Goal: Transaction & Acquisition: Purchase product/service

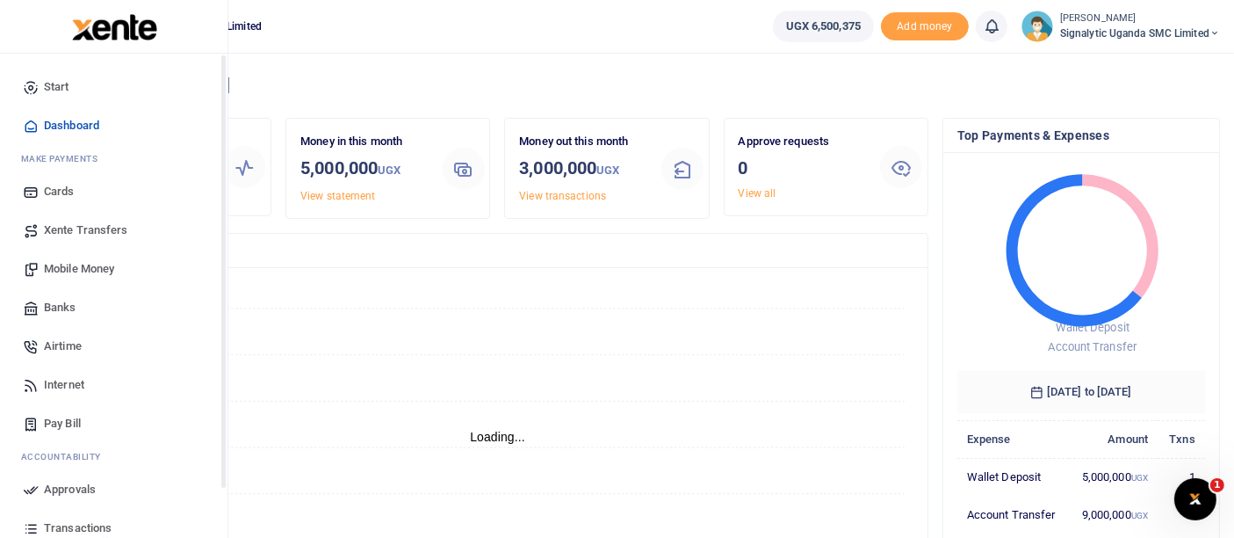
click at [99, 228] on span "Xente Transfers" at bounding box center [86, 230] width 84 height 18
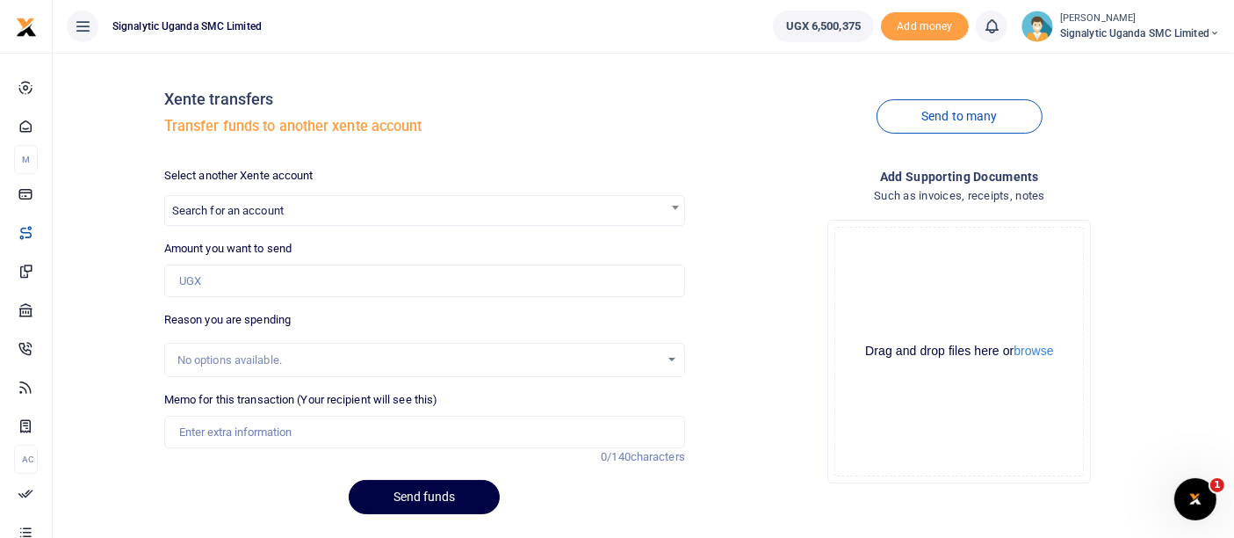
click at [281, 216] on span "Search for an account" at bounding box center [228, 210] width 112 height 13
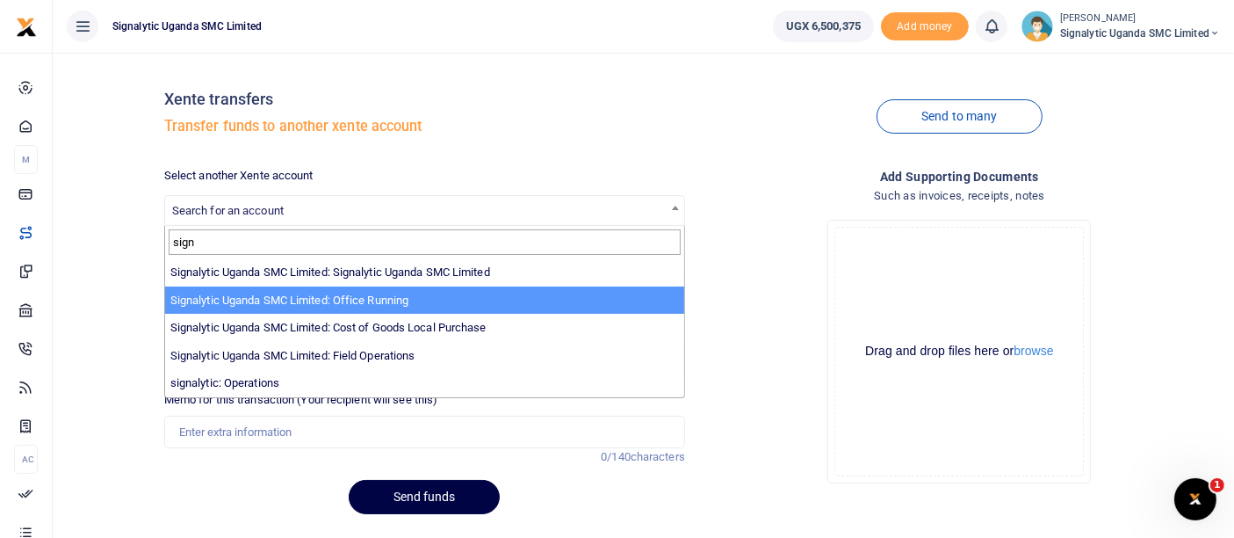
type input "sign"
select select "3285"
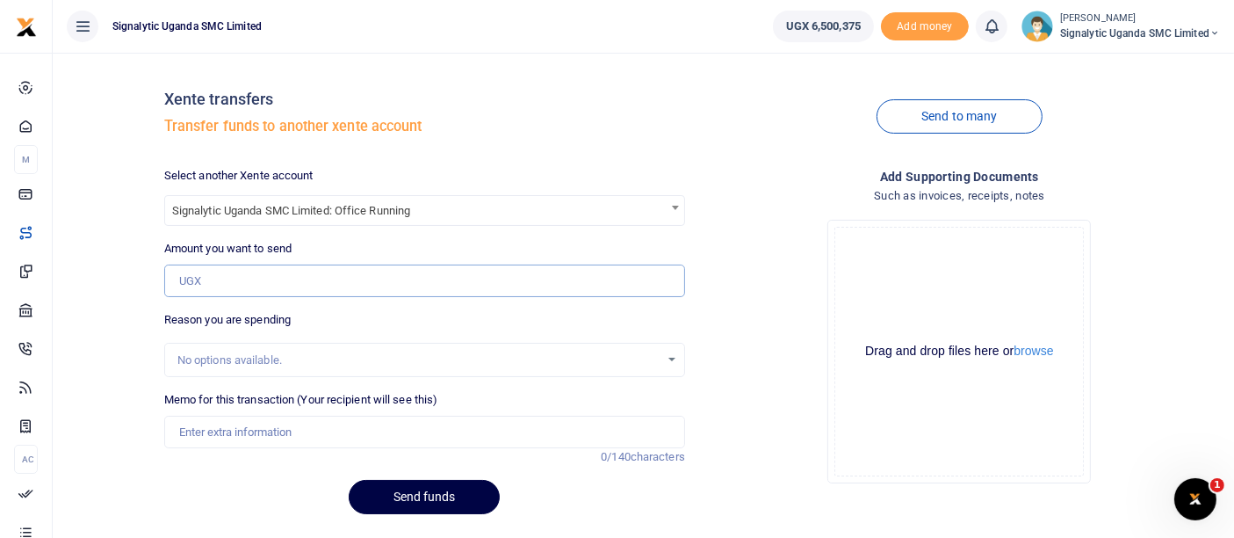
click at [269, 291] on input "Amount you want to send" at bounding box center [424, 280] width 521 height 33
type input "4,000,000"
click at [230, 434] on input "Memo for this transaction (Your recipient will see this)" at bounding box center [424, 432] width 521 height 33
type input "Lucas 03 oct 2025"
click at [424, 491] on button "Send funds" at bounding box center [424, 497] width 151 height 34
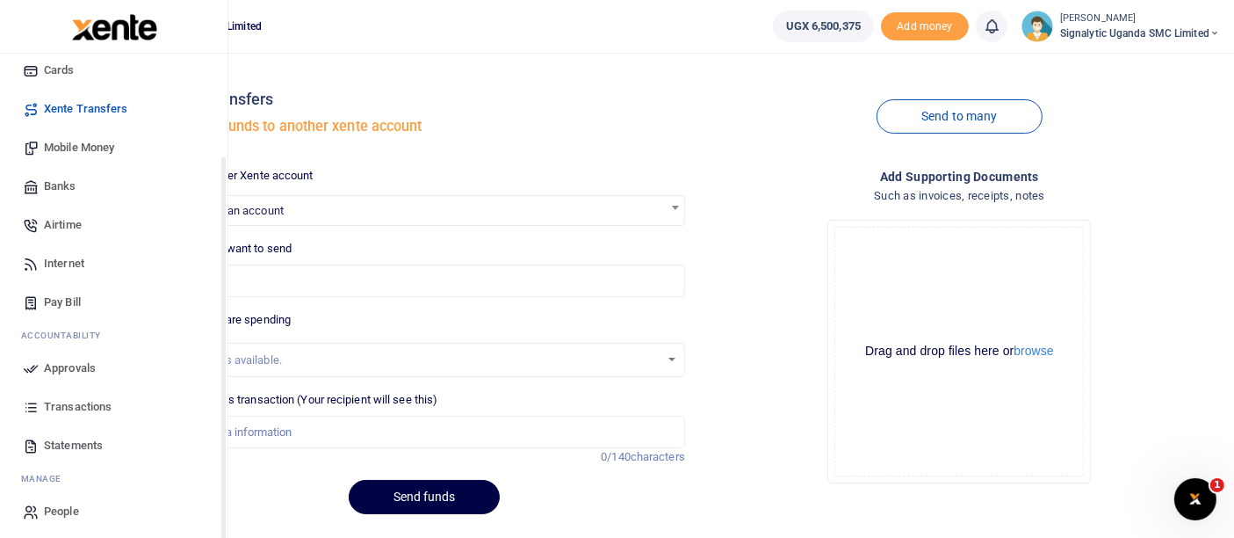
scroll to position [127, 0]
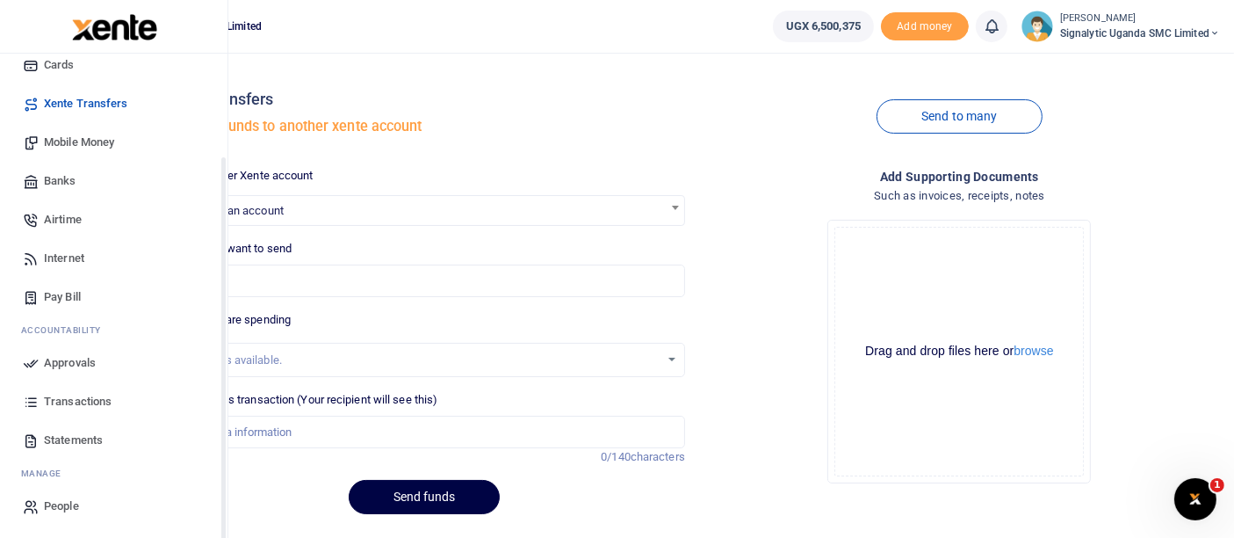
click at [70, 366] on span "Approvals" at bounding box center [70, 363] width 52 height 18
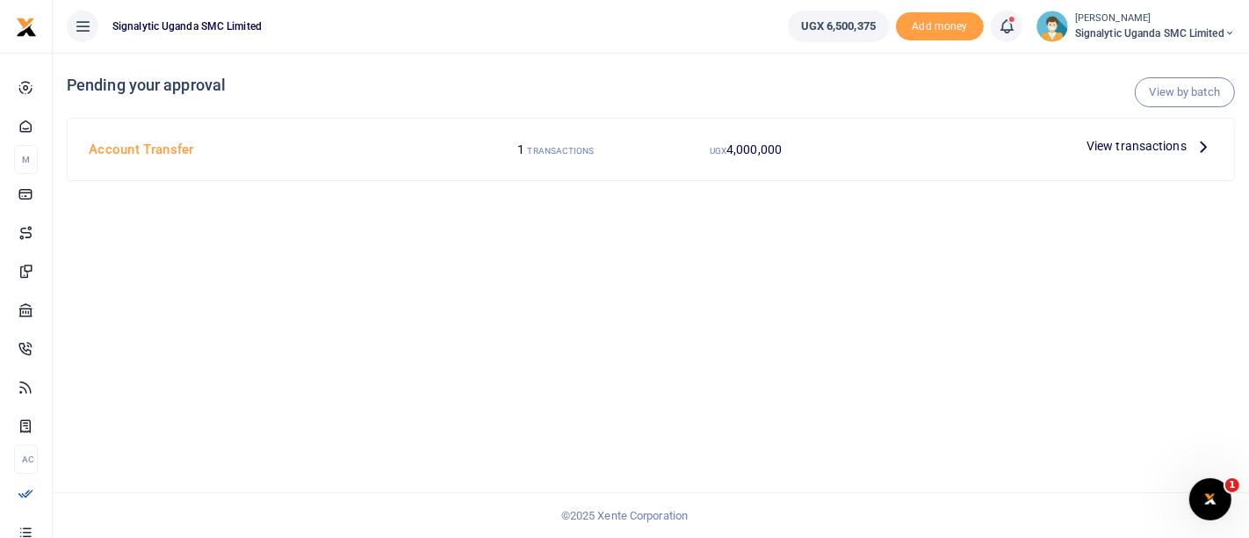
click at [1172, 151] on span "View transactions" at bounding box center [1137, 145] width 100 height 19
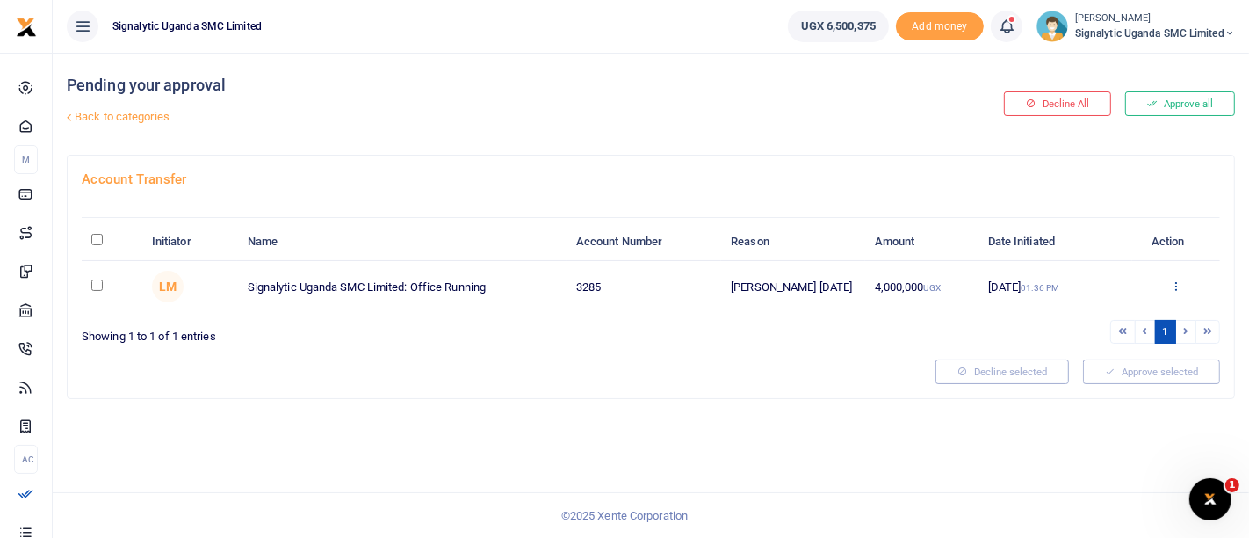
click at [1175, 283] on icon at bounding box center [1175, 285] width 11 height 12
click at [1108, 309] on link "Approve" at bounding box center [1112, 314] width 139 height 25
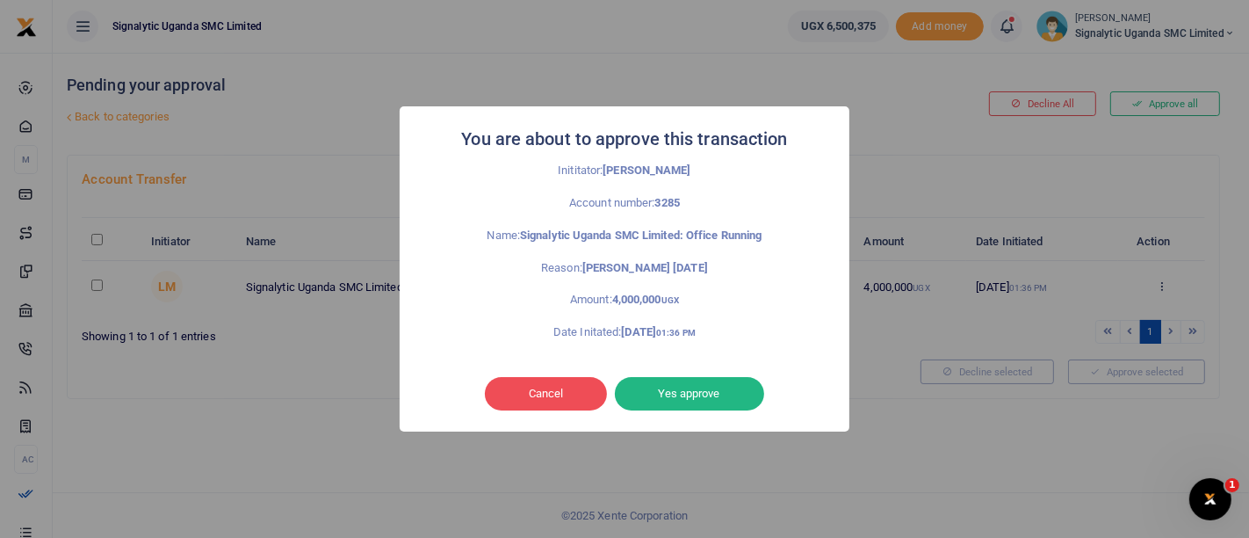
click at [687, 384] on button "Yes approve" at bounding box center [689, 393] width 149 height 33
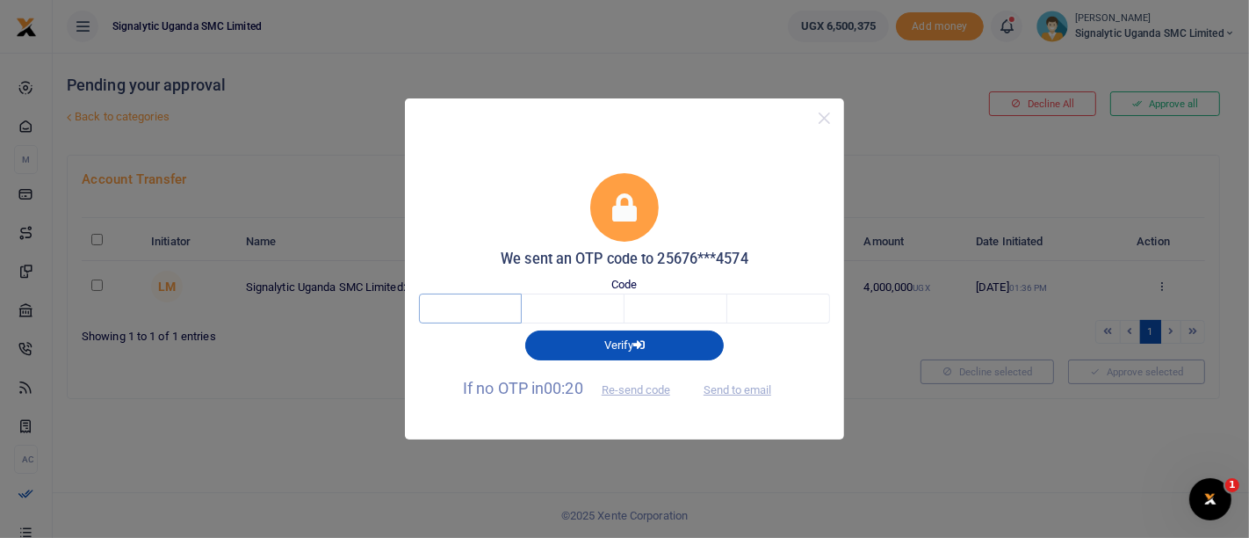
click at [507, 317] on input "text" at bounding box center [470, 308] width 103 height 30
type input "6"
type input "3"
type input "5"
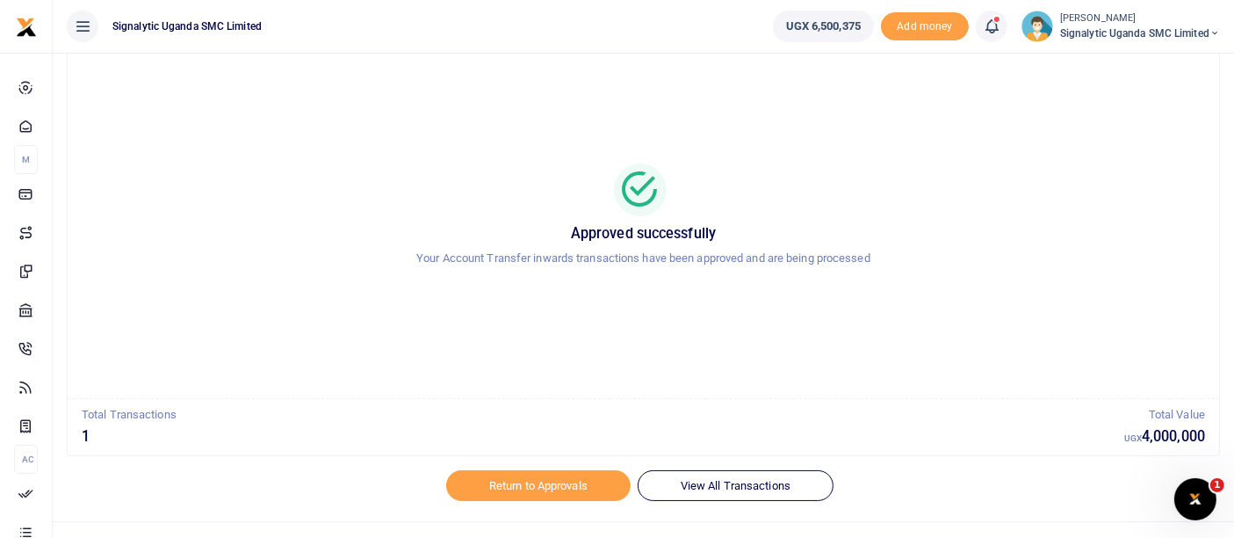
scroll to position [80, 0]
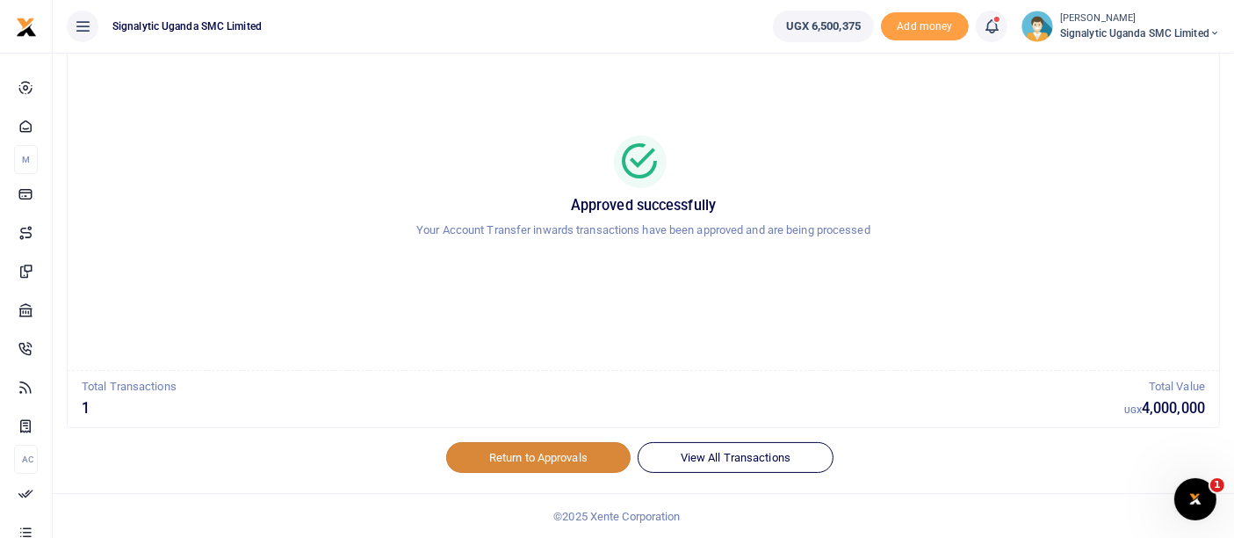
click at [541, 456] on link "Return to Approvals" at bounding box center [538, 457] width 184 height 30
click at [1197, 28] on span "Signalytic Uganda SMC Limited" at bounding box center [1140, 33] width 160 height 16
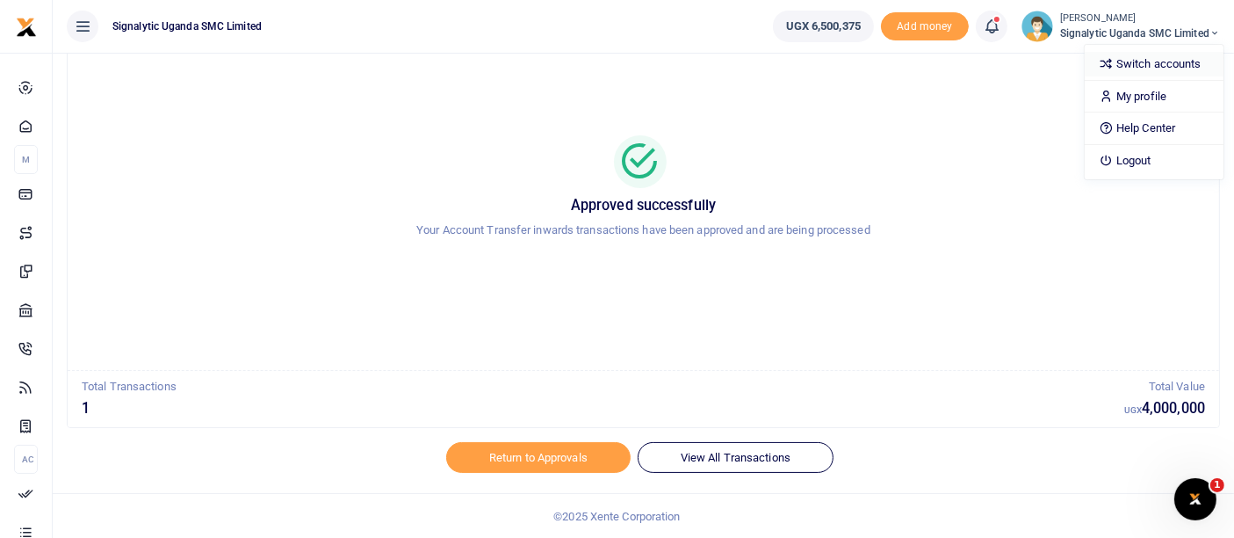
click at [1172, 57] on link "Switch accounts" at bounding box center [1154, 64] width 139 height 25
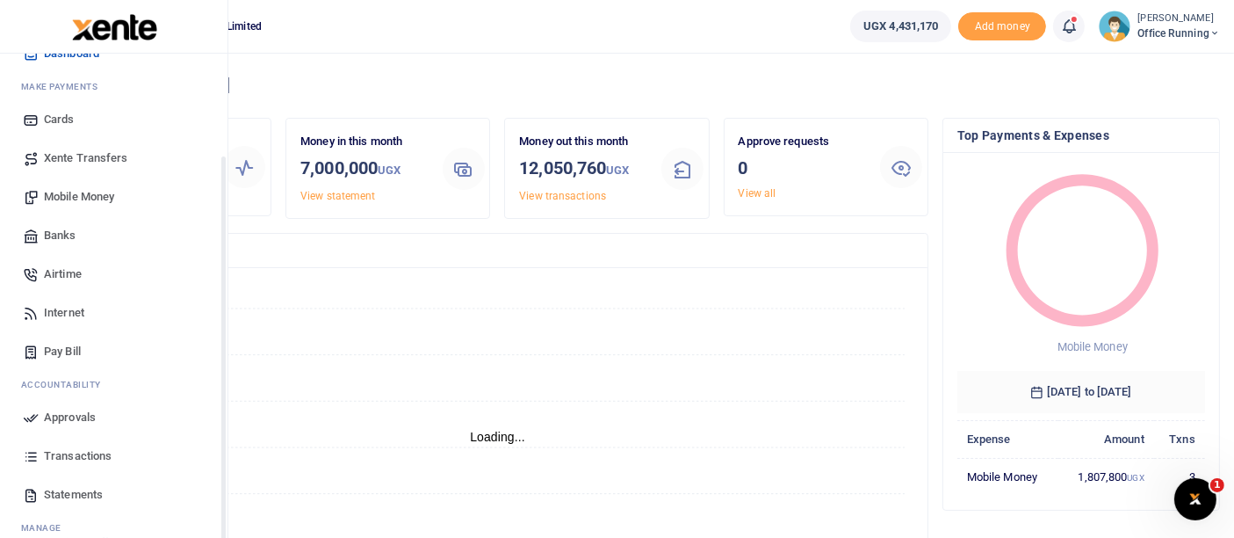
scroll to position [127, 0]
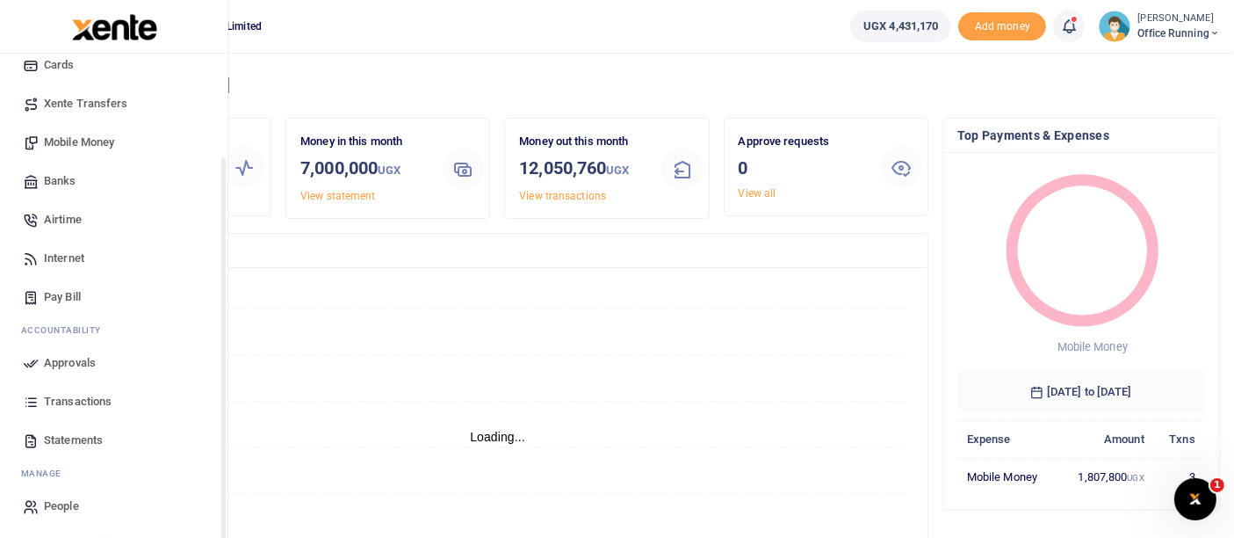
click at [98, 406] on span "Transactions" at bounding box center [78, 402] width 68 height 18
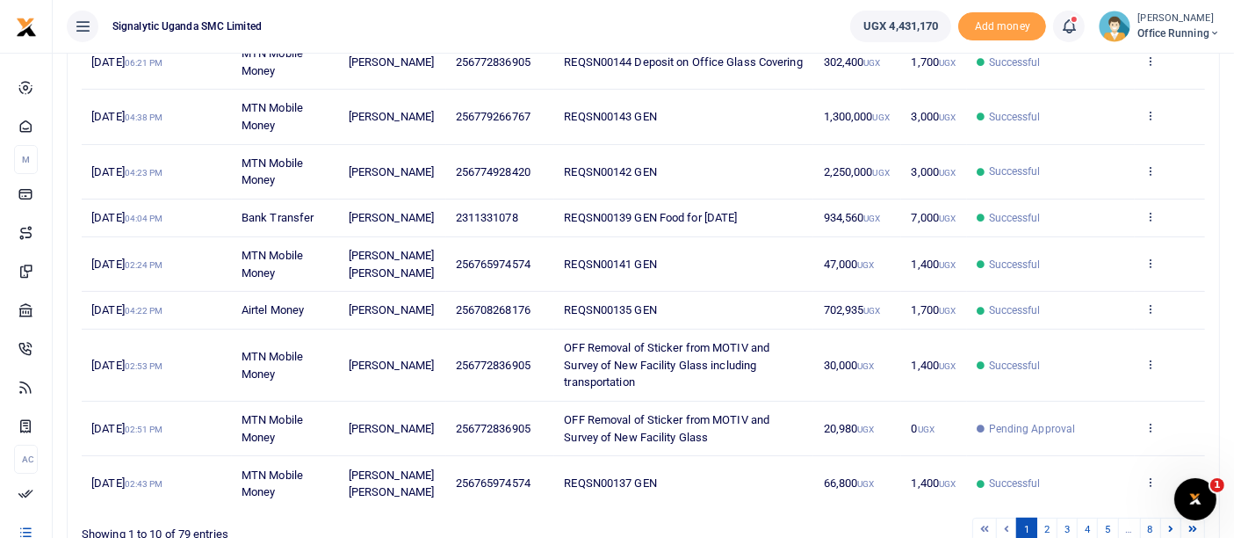
scroll to position [390, 0]
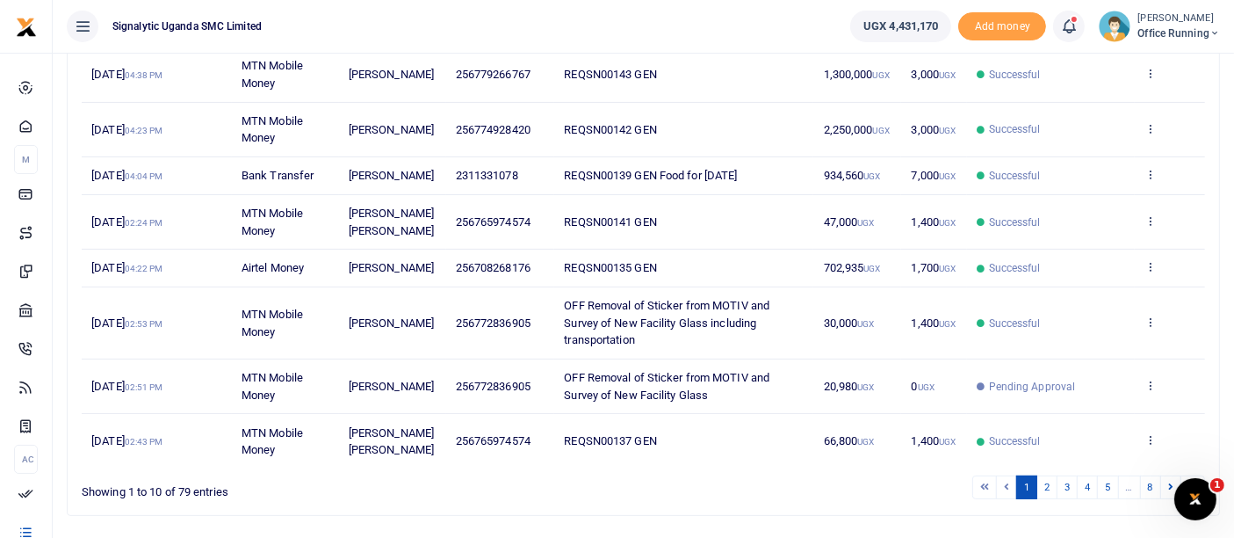
click at [1161, 263] on td "View details Send again" at bounding box center [1170, 269] width 70 height 38
click at [1155, 263] on icon at bounding box center [1150, 266] width 11 height 12
click at [1091, 336] on link "Send again" at bounding box center [1086, 334] width 139 height 25
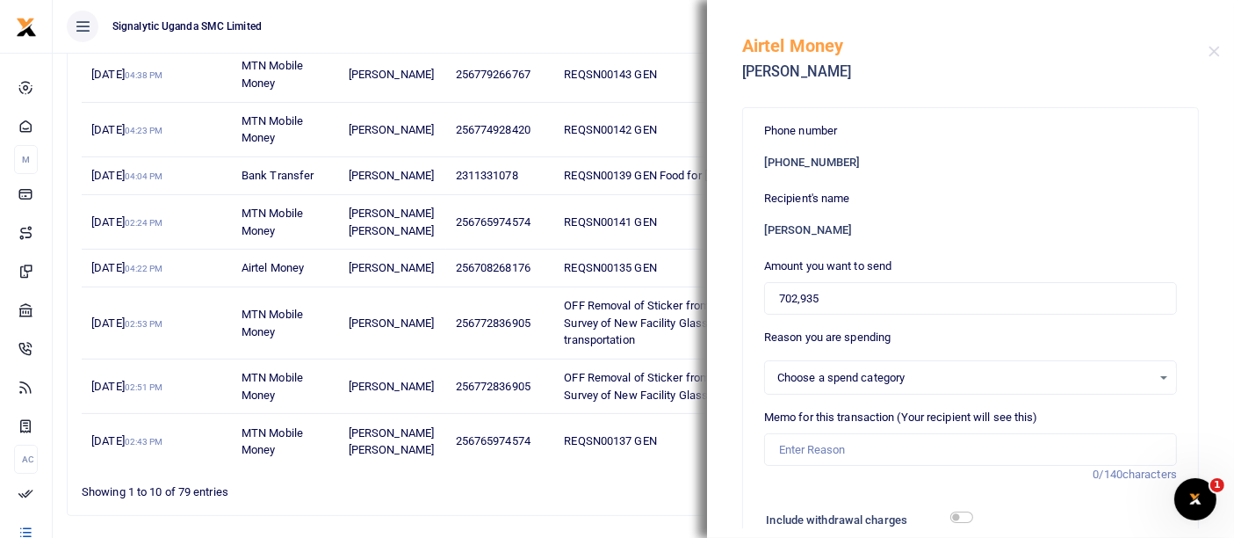
select select
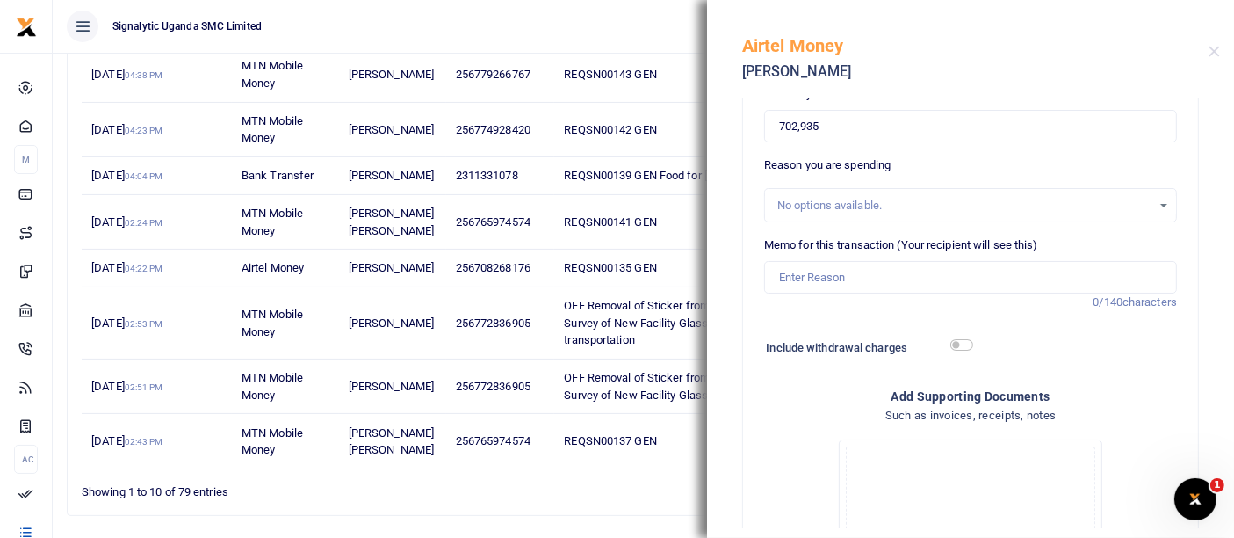
scroll to position [195, 0]
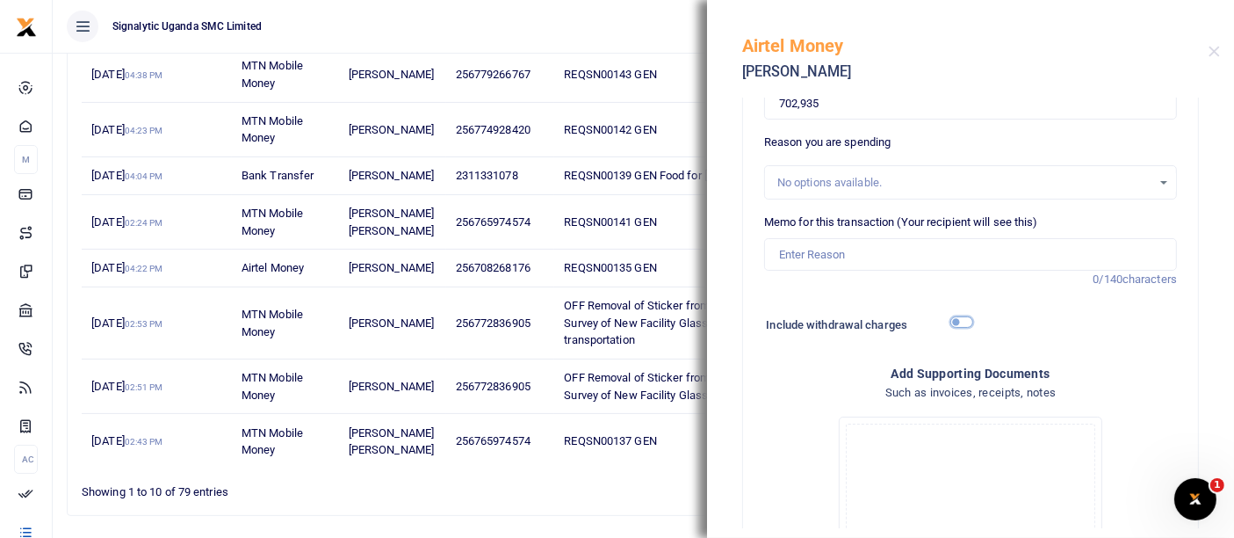
click at [955, 316] on input "checkbox" at bounding box center [962, 321] width 23 height 11
checkbox input "true"
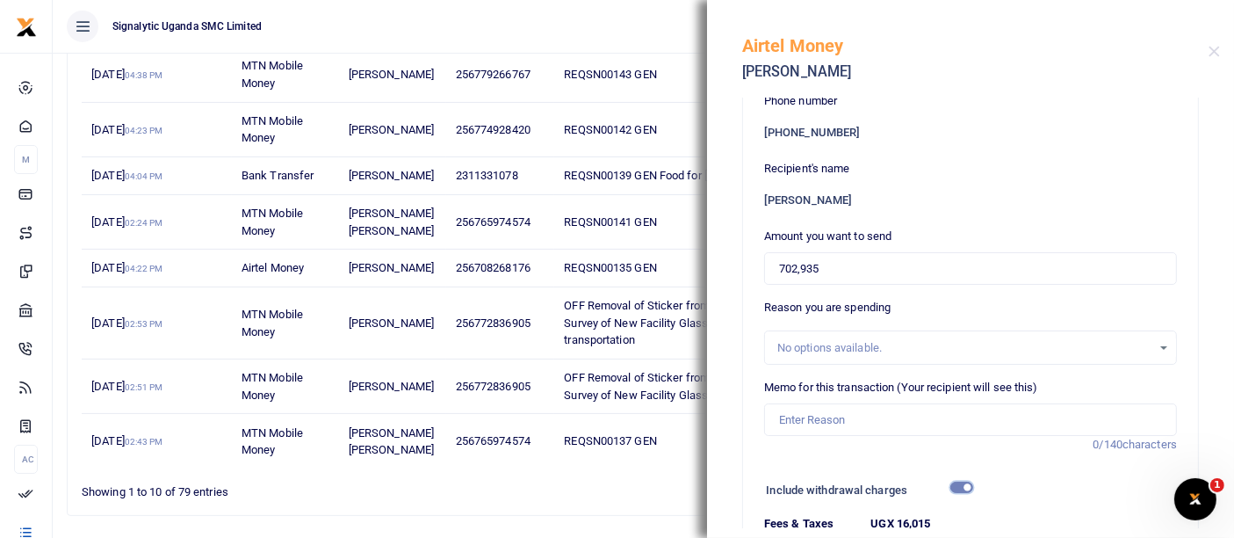
scroll to position [0, 0]
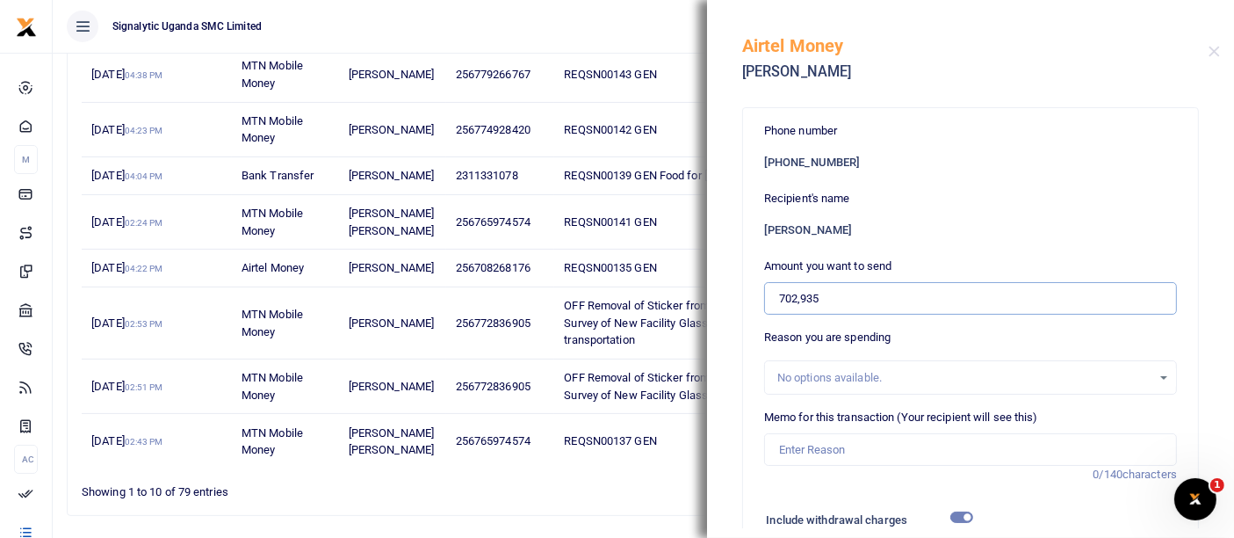
drag, startPoint x: 834, startPoint y: 297, endPoint x: 584, endPoint y: 285, distance: 249.8
click at [586, 286] on div "Transactions Period 09/04/2025 - 10/03/2025 Transaction All Select an option...…" at bounding box center [617, 100] width 1234 height 980
type input "687,000"
click at [850, 452] on input "Memo for this transaction (Your recipient will see this)" at bounding box center [970, 449] width 413 height 33
paste input "REQSN00135"
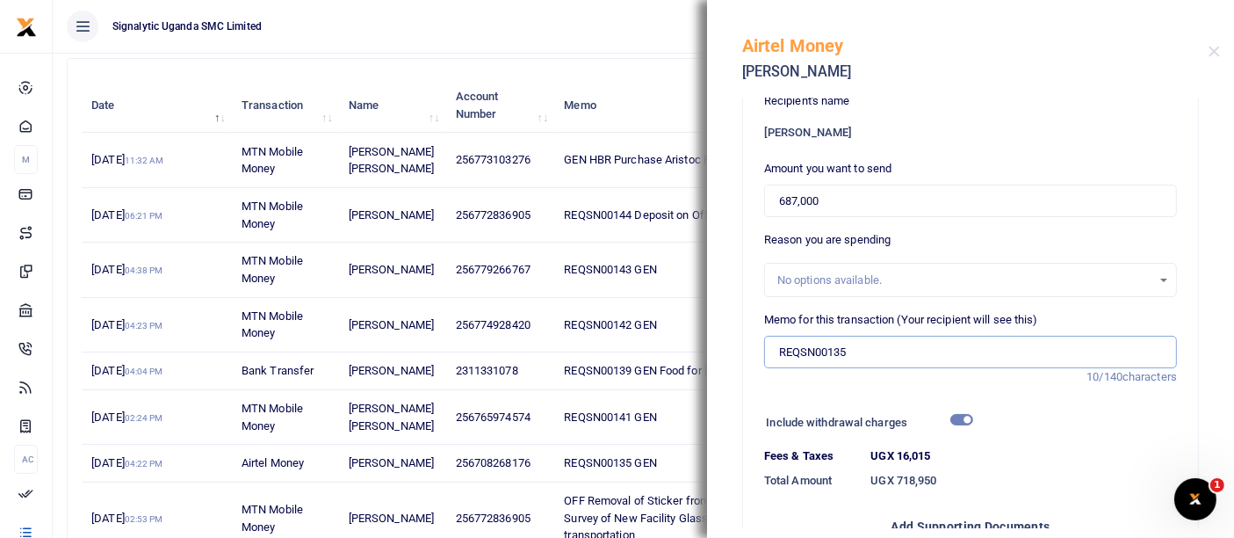
scroll to position [499, 0]
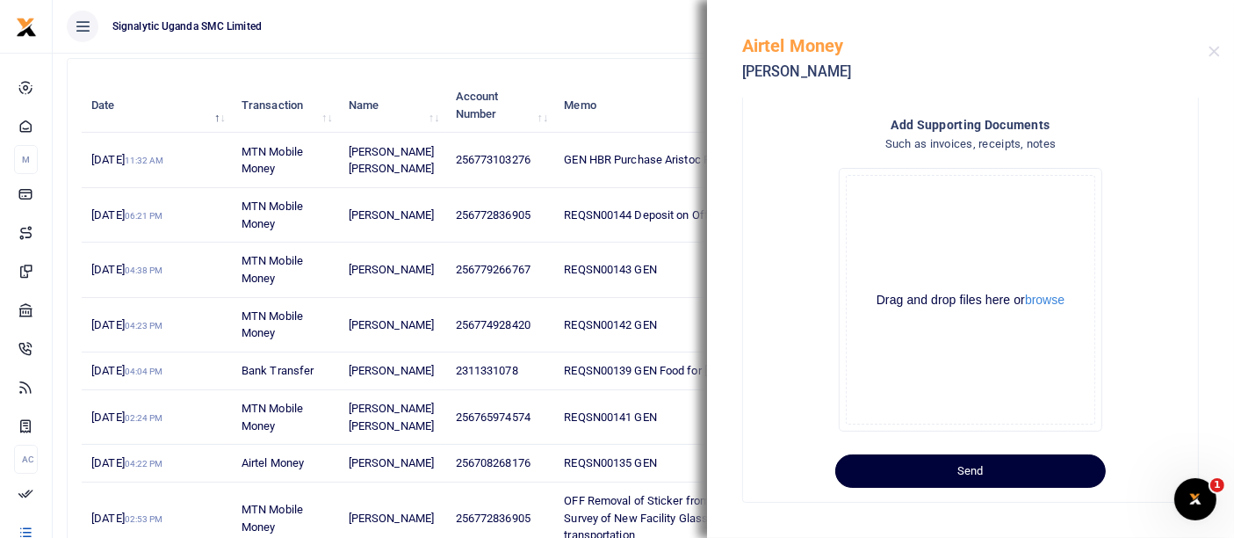
type input "REQSN00135"
click at [979, 471] on button "Send" at bounding box center [970, 470] width 271 height 33
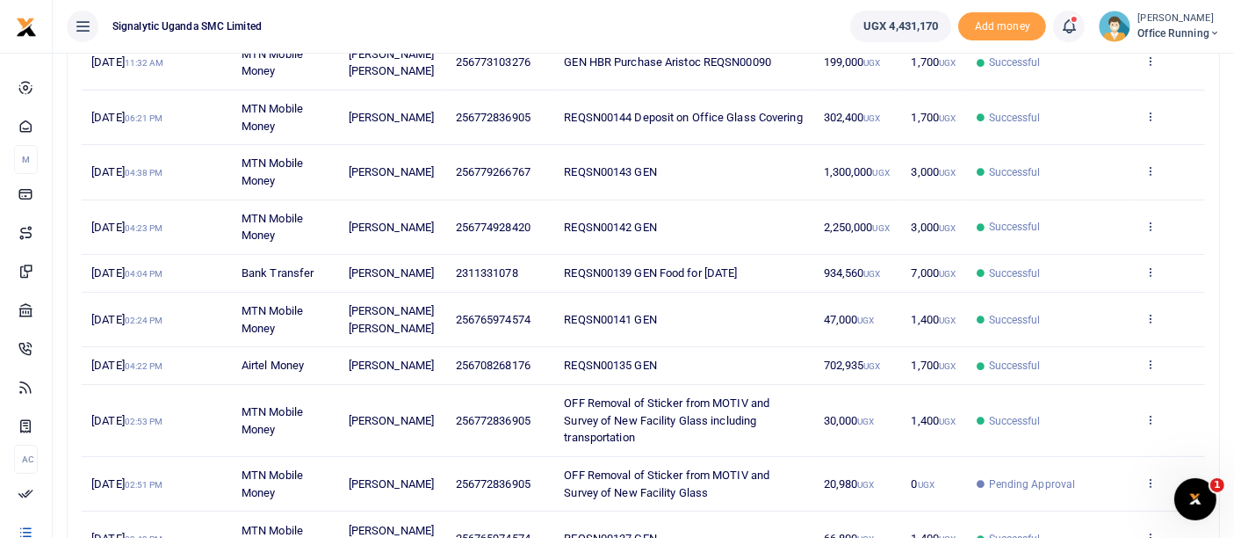
scroll to position [390, 0]
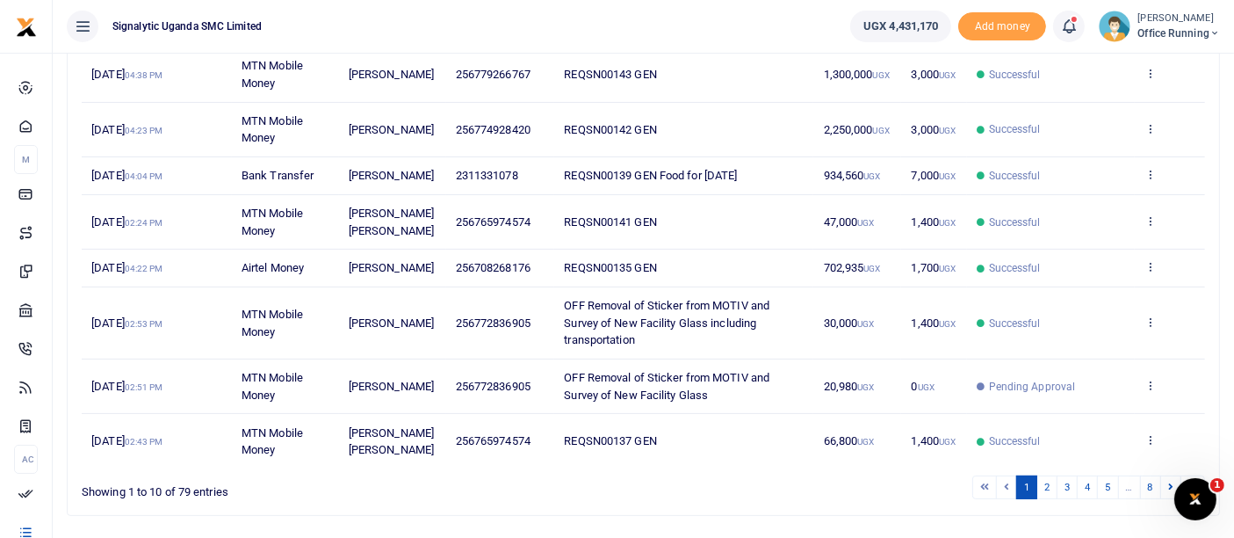
click at [863, 262] on span "702,935 UGX" at bounding box center [852, 267] width 57 height 13
click at [1155, 262] on icon at bounding box center [1150, 266] width 11 height 12
click at [1078, 292] on link "View details" at bounding box center [1086, 294] width 139 height 25
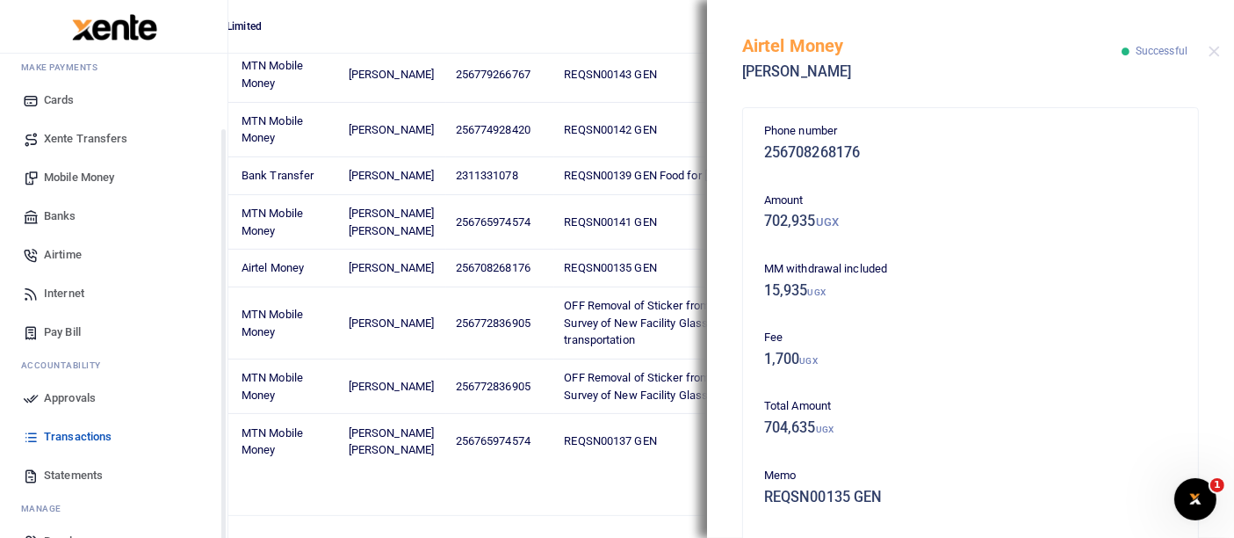
scroll to position [127, 0]
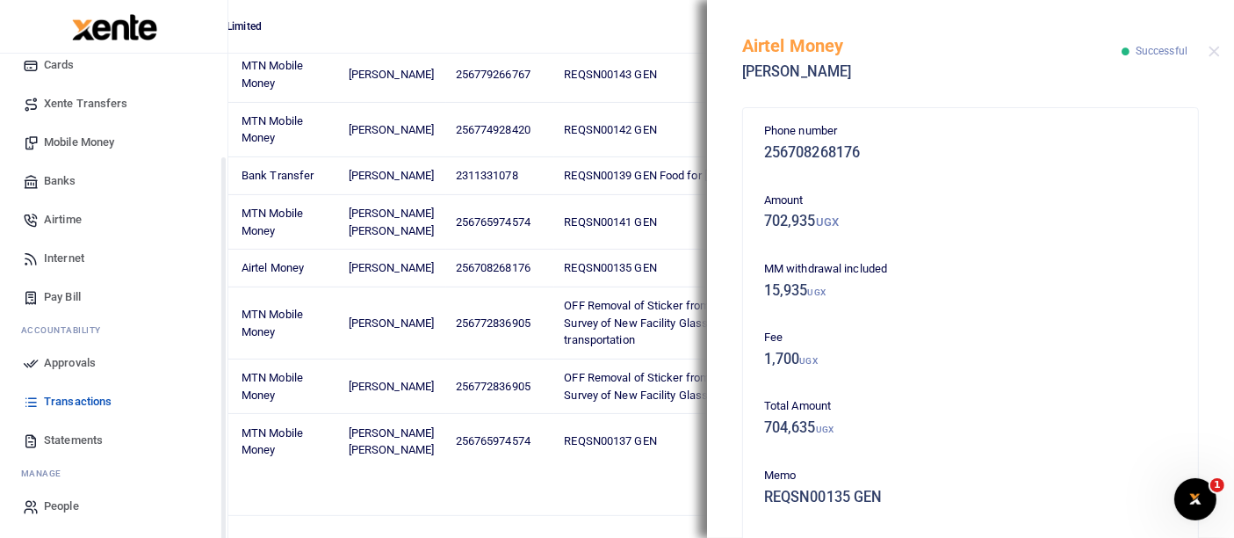
click at [54, 367] on span "Approvals" at bounding box center [70, 363] width 52 height 18
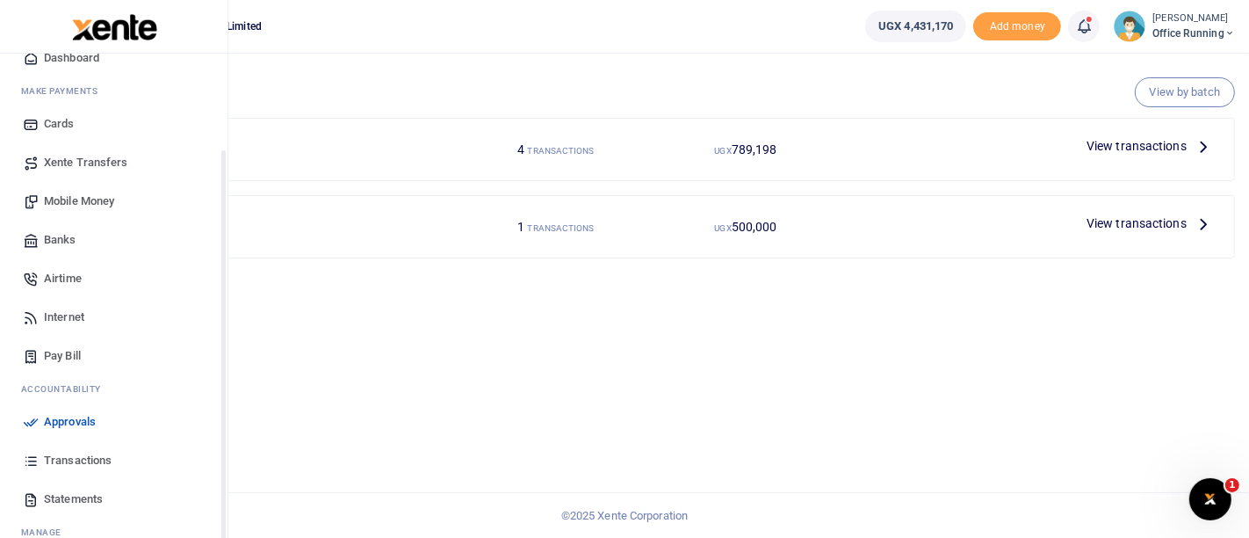
scroll to position [127, 0]
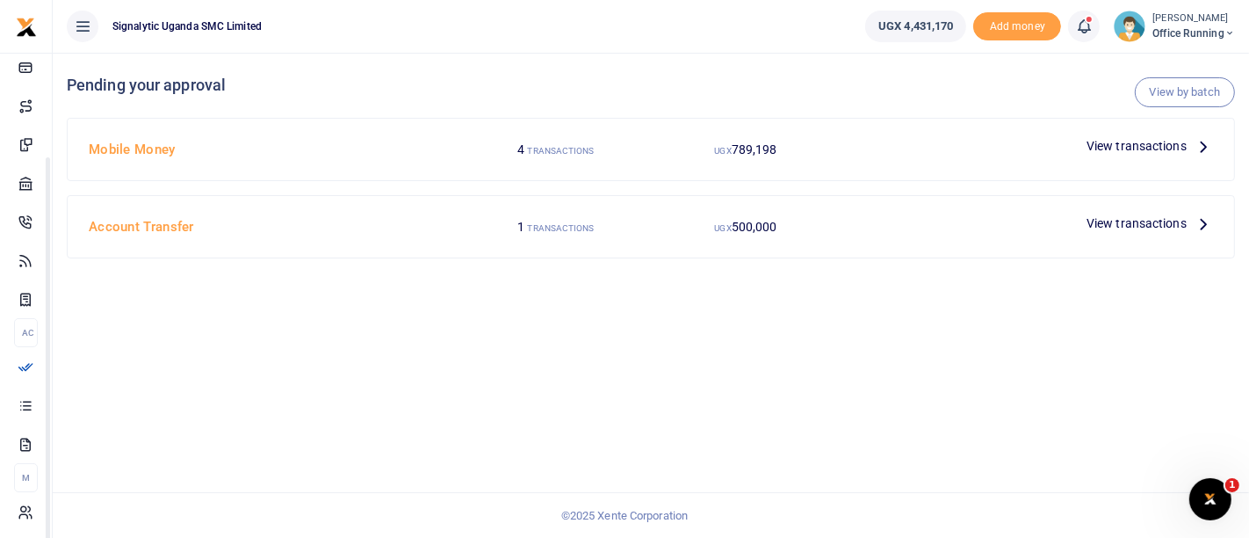
click at [1139, 134] on div "View transactions" at bounding box center [1150, 146] width 141 height 26
click at [1139, 156] on div "View transactions" at bounding box center [1150, 146] width 141 height 26
click at [1139, 147] on span "View transactions" at bounding box center [1137, 145] width 100 height 19
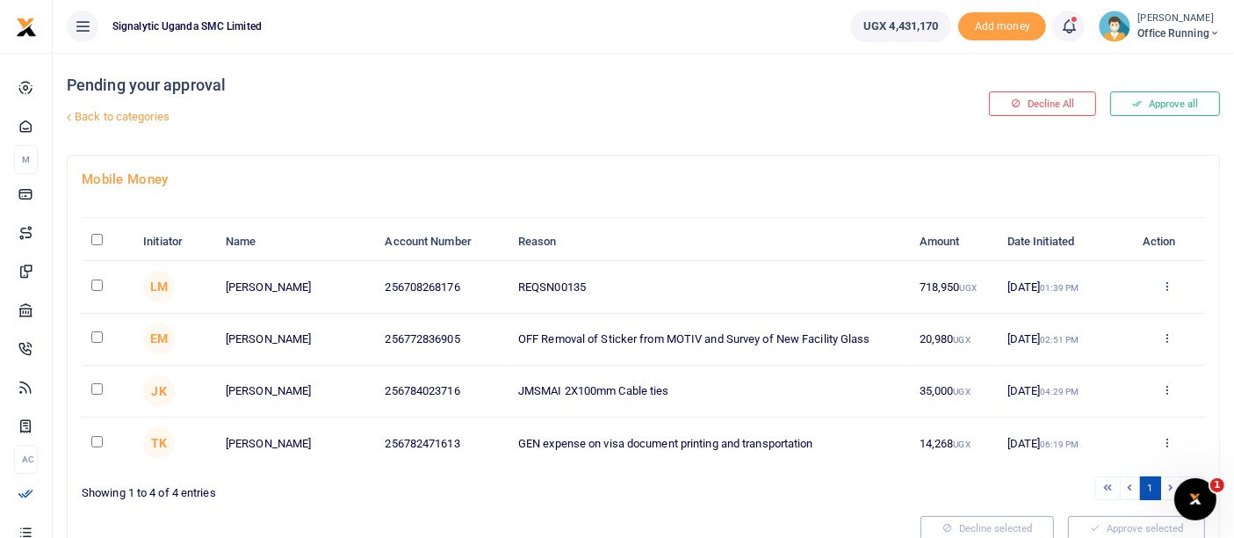
click at [1173, 279] on icon at bounding box center [1166, 285] width 11 height 12
click at [1108, 386] on link "Details" at bounding box center [1103, 392] width 139 height 25
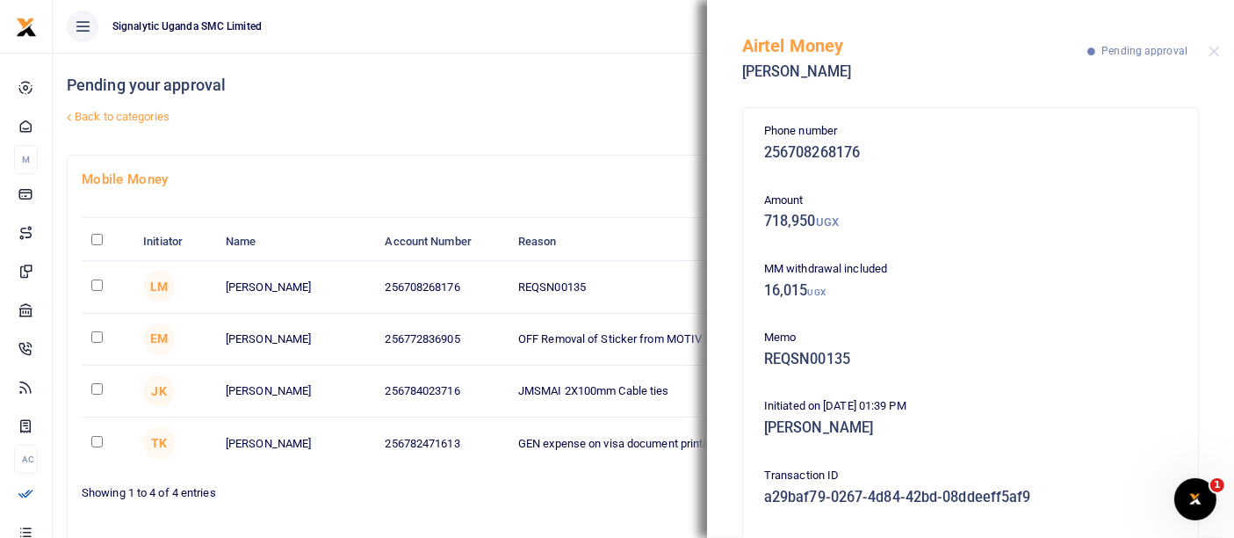
click at [568, 132] on div "Pending your approval Back to categories" at bounding box center [449, 104] width 764 height 102
click at [1214, 56] on button "Close" at bounding box center [1214, 51] width 11 height 11
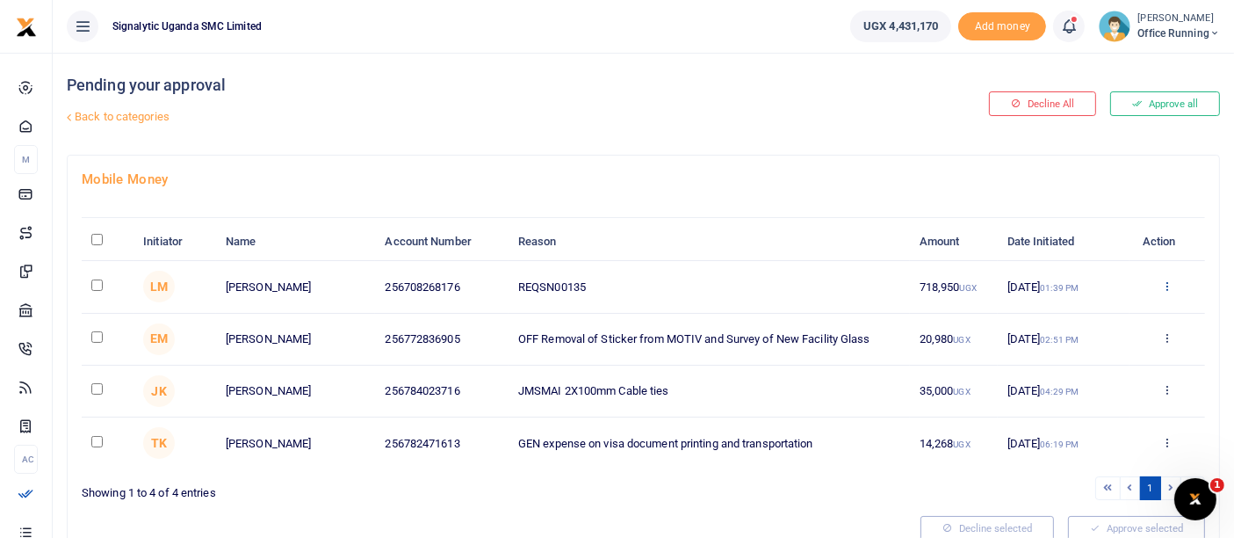
click at [1163, 290] on icon at bounding box center [1166, 285] width 11 height 12
click at [1107, 315] on link "Approve" at bounding box center [1103, 314] width 139 height 25
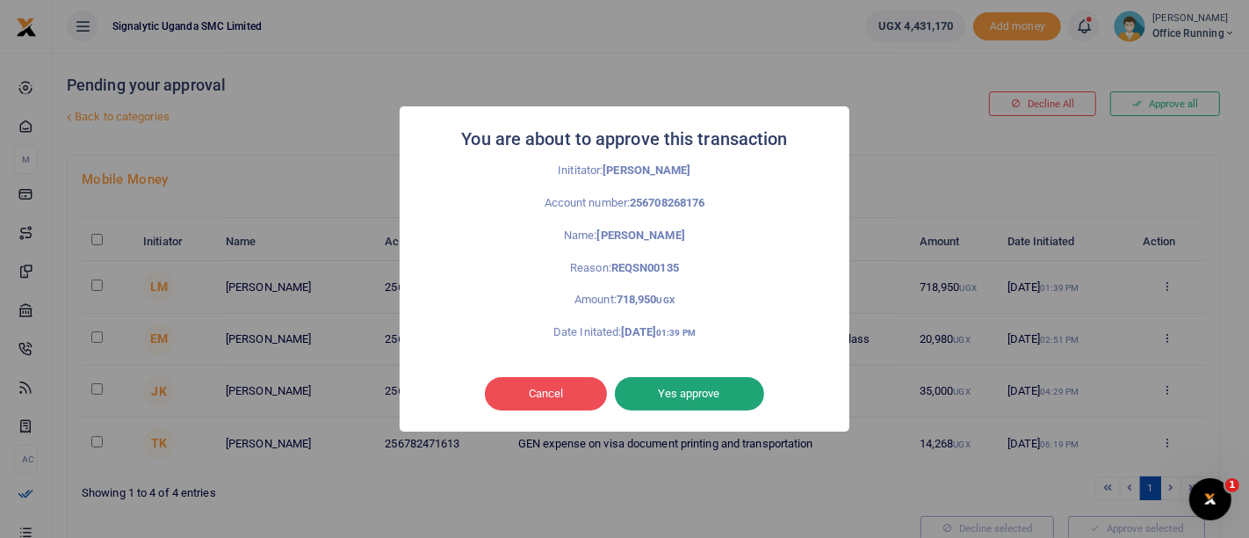
click at [703, 385] on button "Yes approve" at bounding box center [689, 393] width 149 height 33
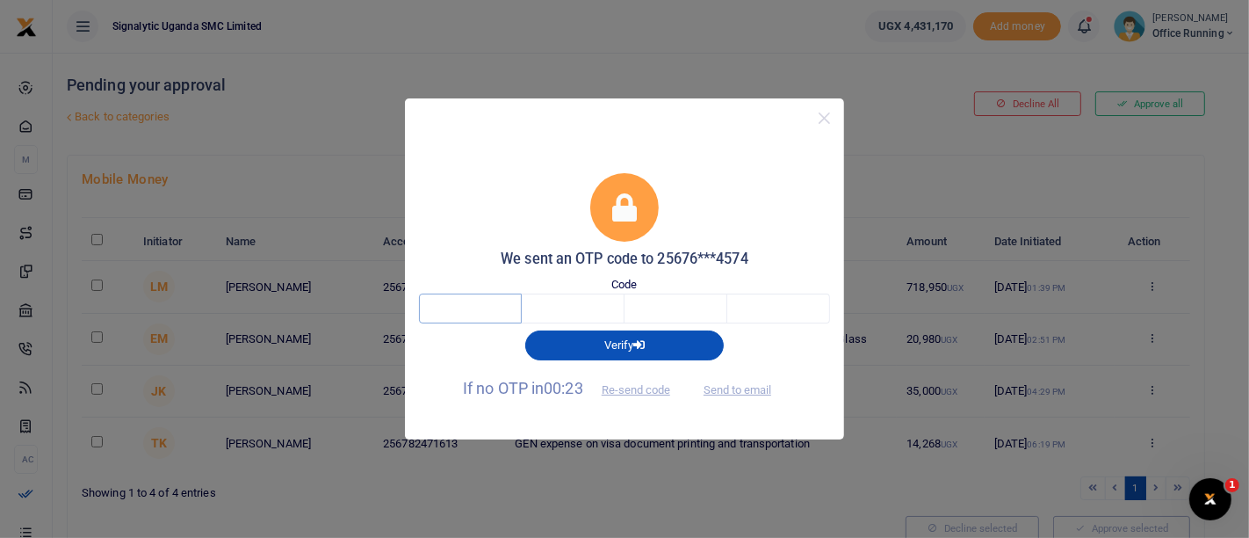
click at [459, 297] on input "text" at bounding box center [470, 308] width 103 height 30
type input "6"
type input "2"
type input "4"
type input "3"
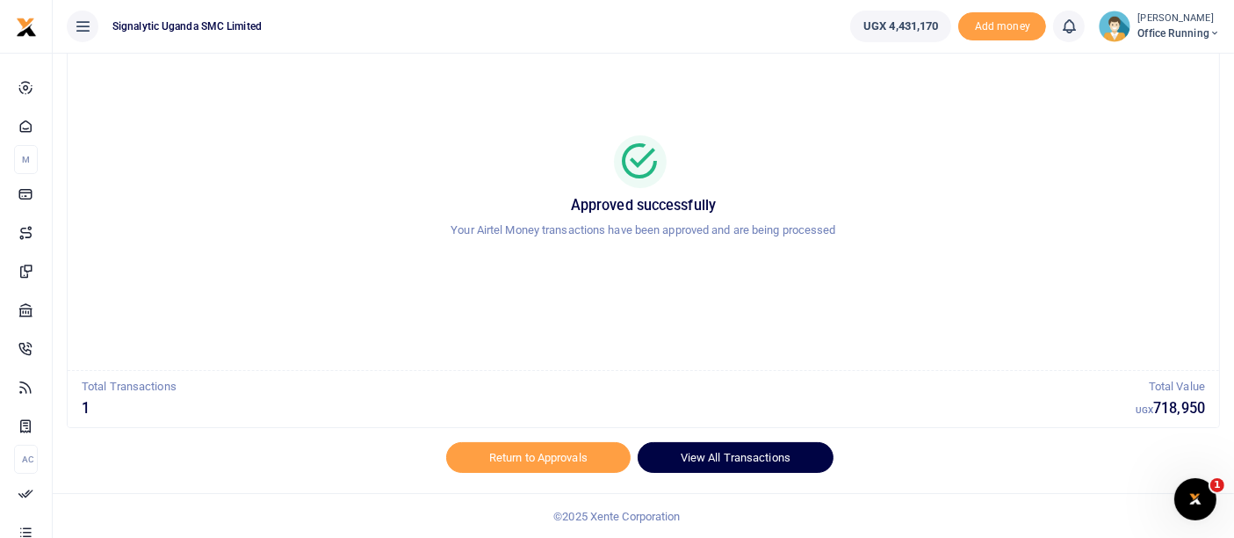
click at [768, 453] on link "View All Transactions" at bounding box center [736, 457] width 196 height 30
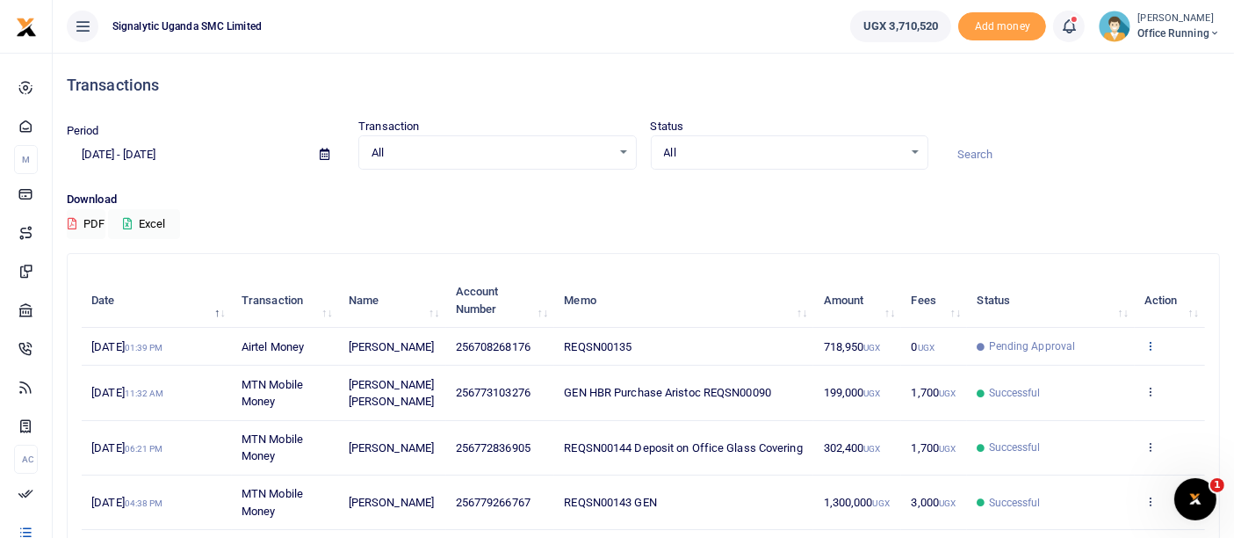
click at [1149, 342] on icon at bounding box center [1150, 345] width 11 height 12
click at [1102, 378] on link "View details" at bounding box center [1086, 375] width 139 height 25
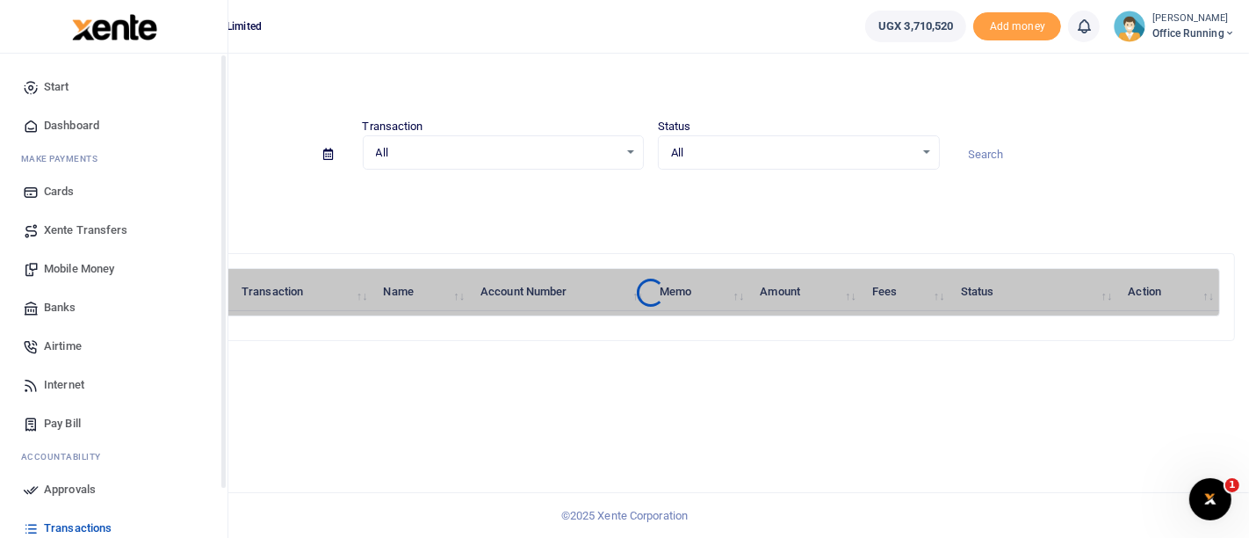
click at [54, 192] on span "Cards" at bounding box center [59, 192] width 31 height 18
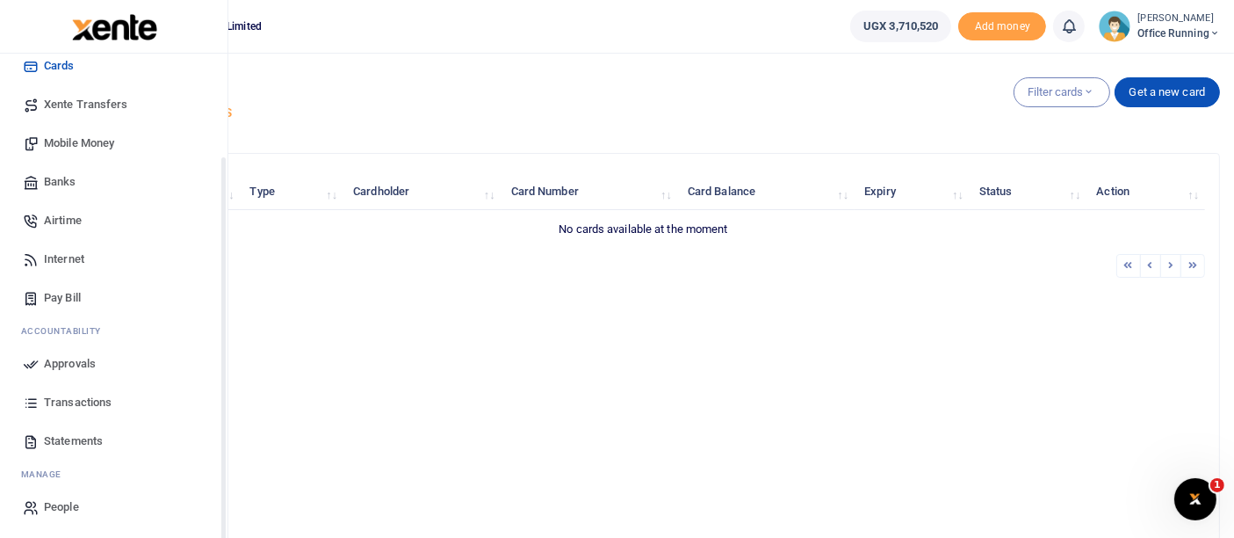
scroll to position [127, 0]
click at [98, 403] on span "Transactions" at bounding box center [78, 402] width 68 height 18
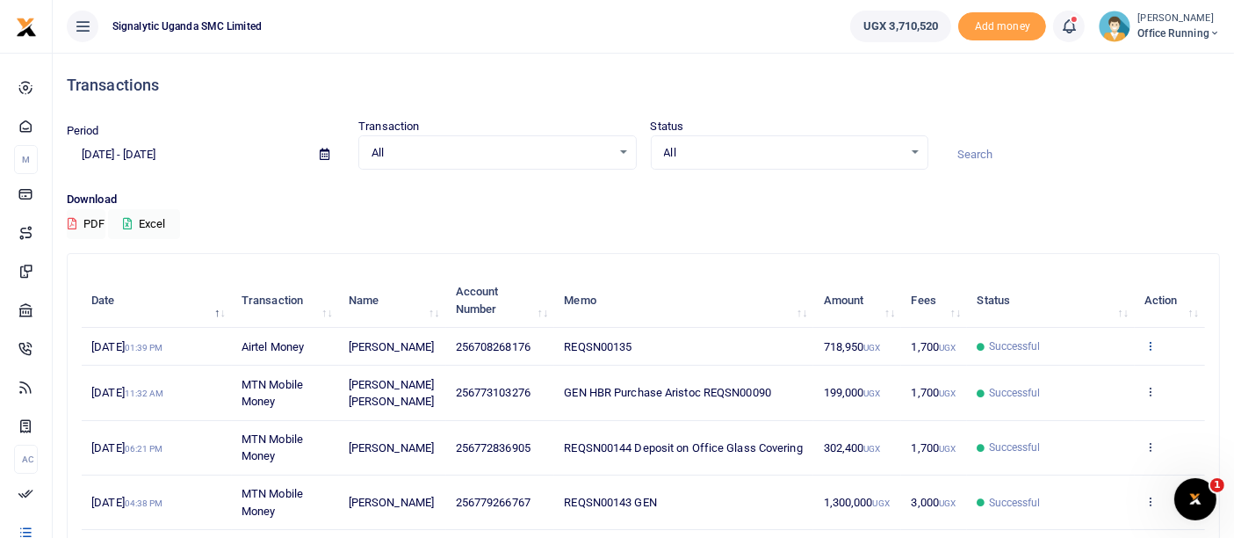
click at [1156, 339] on icon at bounding box center [1150, 345] width 11 height 12
click at [1078, 368] on link "View details" at bounding box center [1086, 375] width 139 height 25
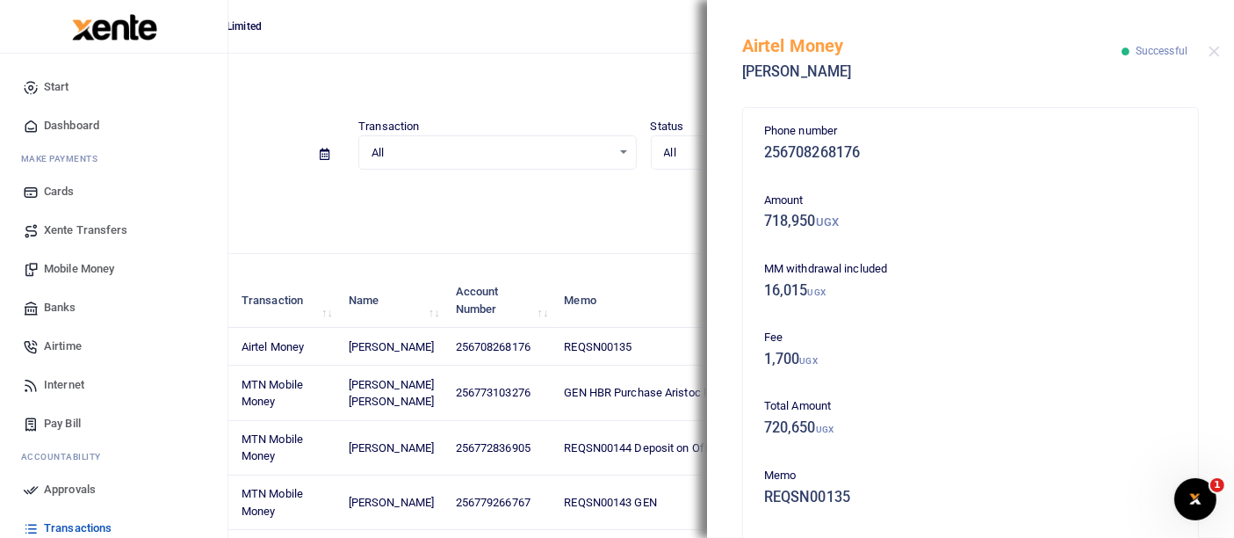
click at [80, 263] on span "Mobile Money" at bounding box center [79, 269] width 70 height 18
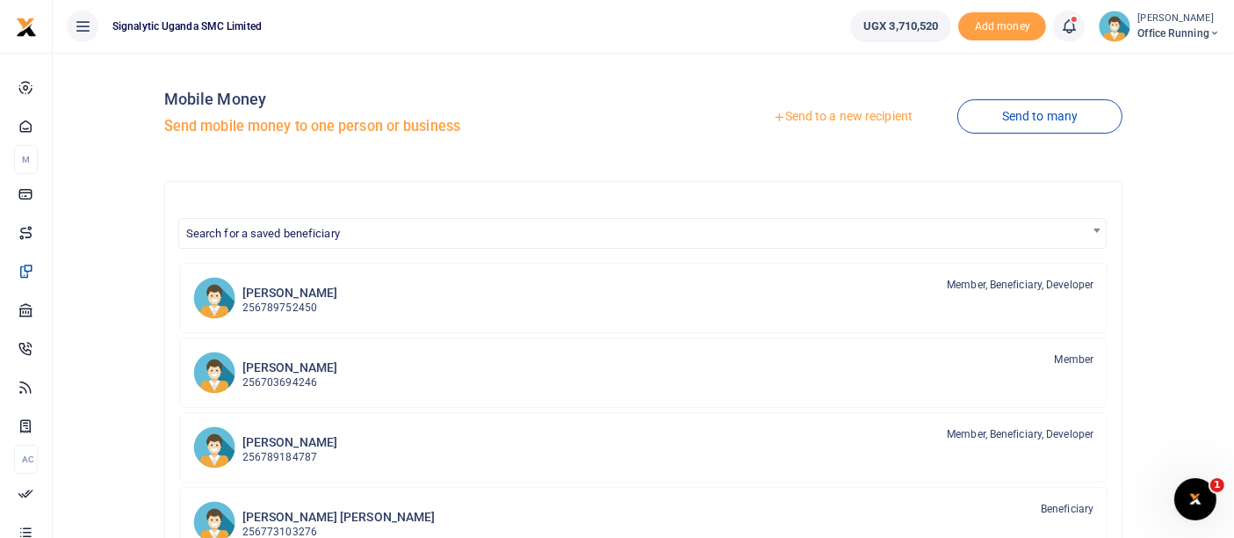
click at [835, 117] on link "Send to a new recipient" at bounding box center [842, 117] width 229 height 32
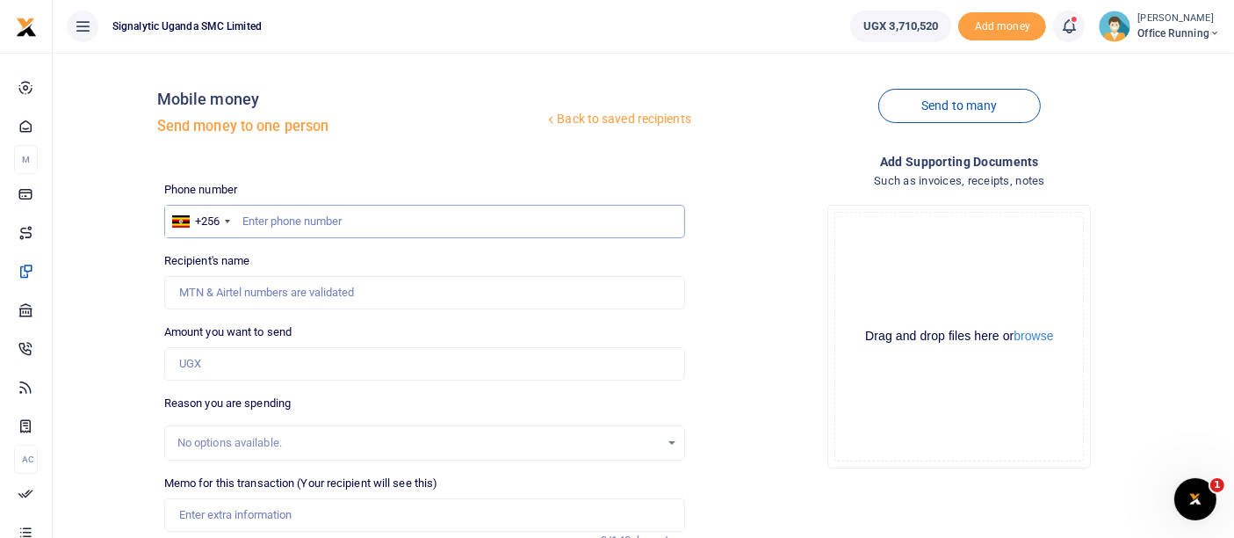
click at [351, 220] on input "text" at bounding box center [424, 221] width 521 height 33
paste input "0774321704"
type input "0774321704"
type input "[PERSON_NAME]"
type input "0774321704"
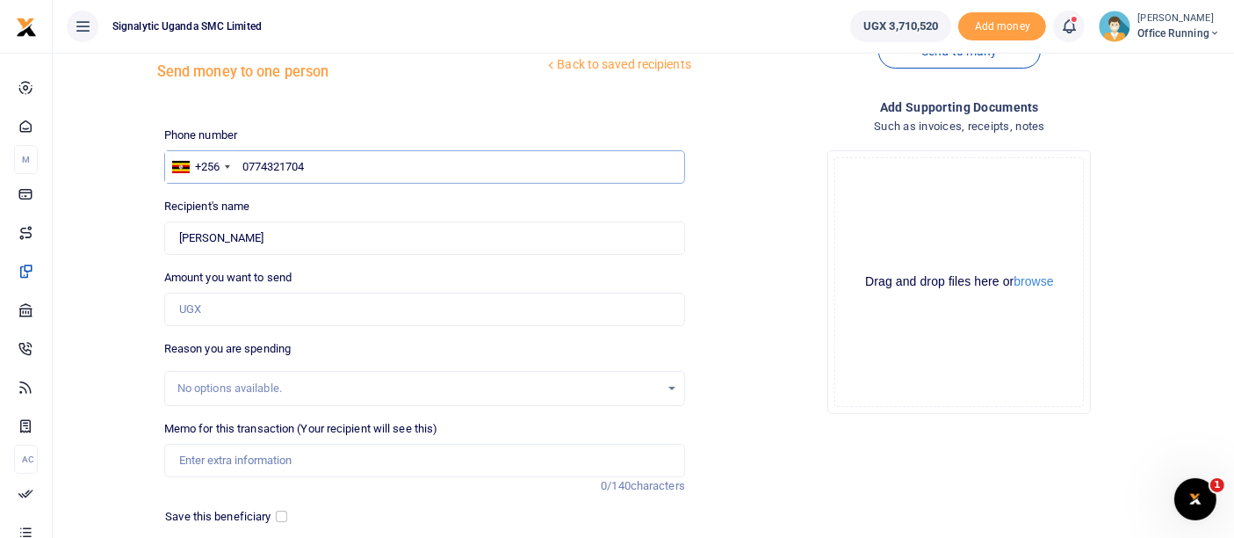
scroll to position [98, 0]
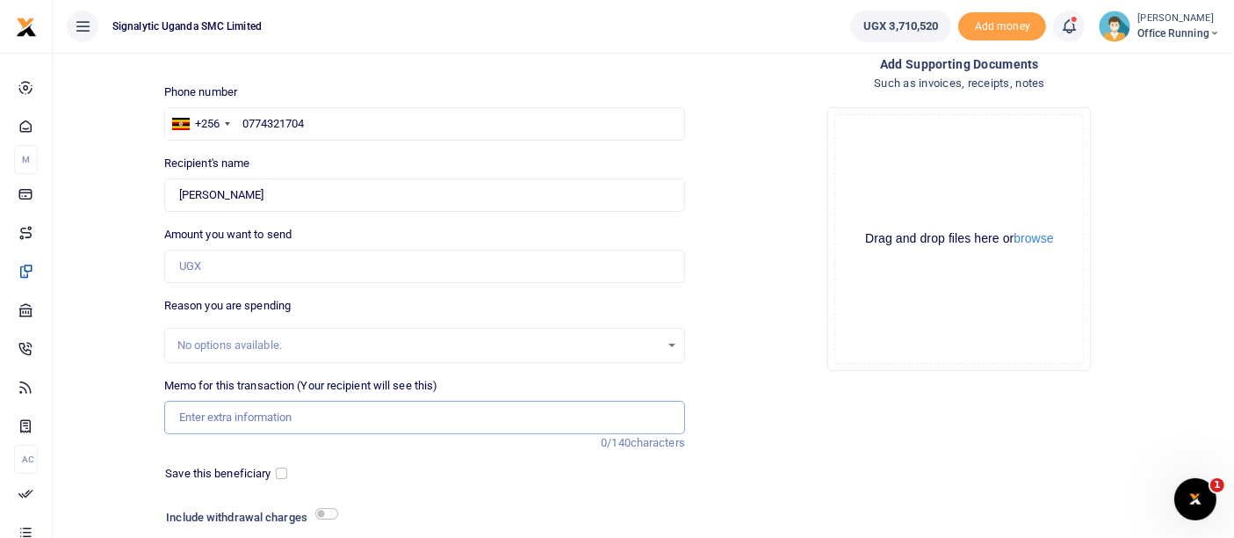
click at [250, 424] on input "Memo for this transaction (Your recipient will see this)" at bounding box center [424, 417] width 521 height 33
paste input "PROC00076"
type input "PROC00076 GEN Stools for prod"
click at [218, 257] on input "Amount you want to send" at bounding box center [424, 266] width 521 height 33
type input "185,000"
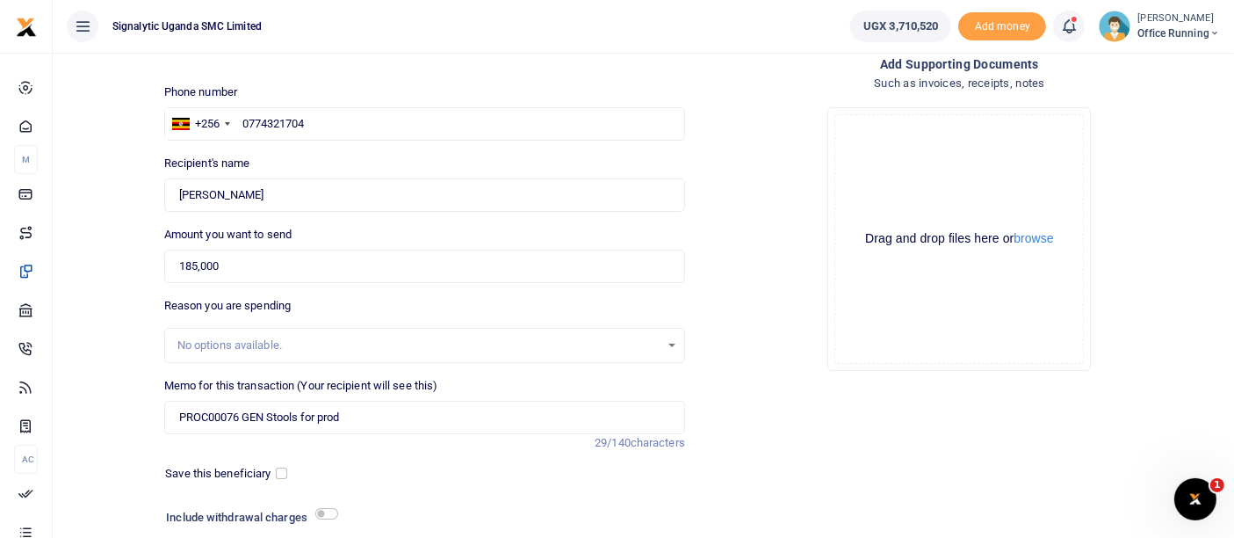
click at [63, 298] on div "Back to saved recipients Mobile money Send money to one person Send to many Pho…" at bounding box center [644, 286] width 1168 height 634
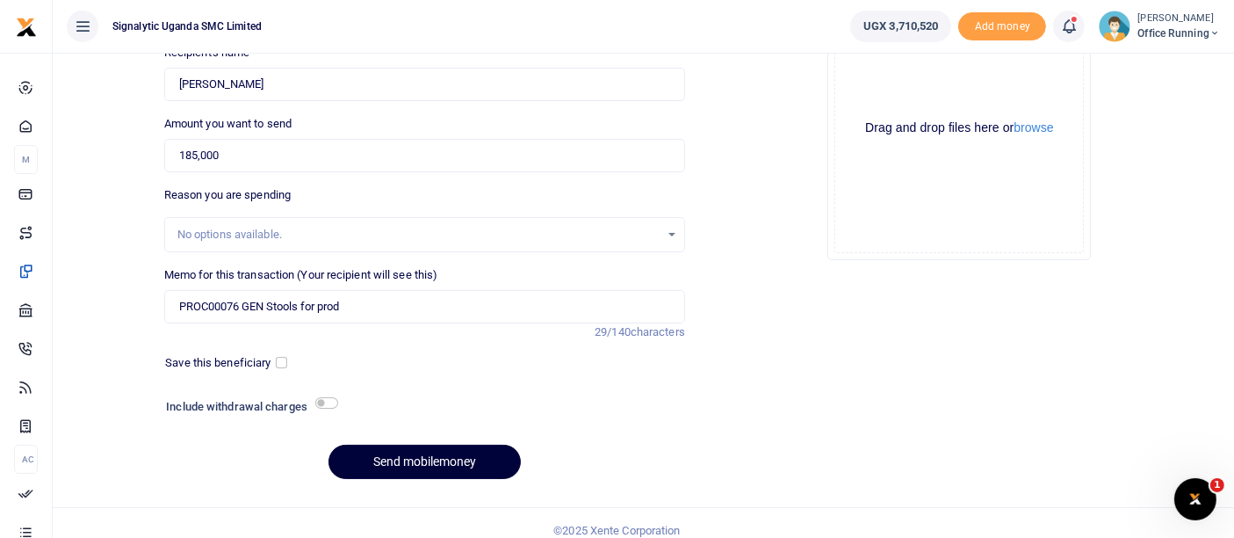
scroll to position [221, 0]
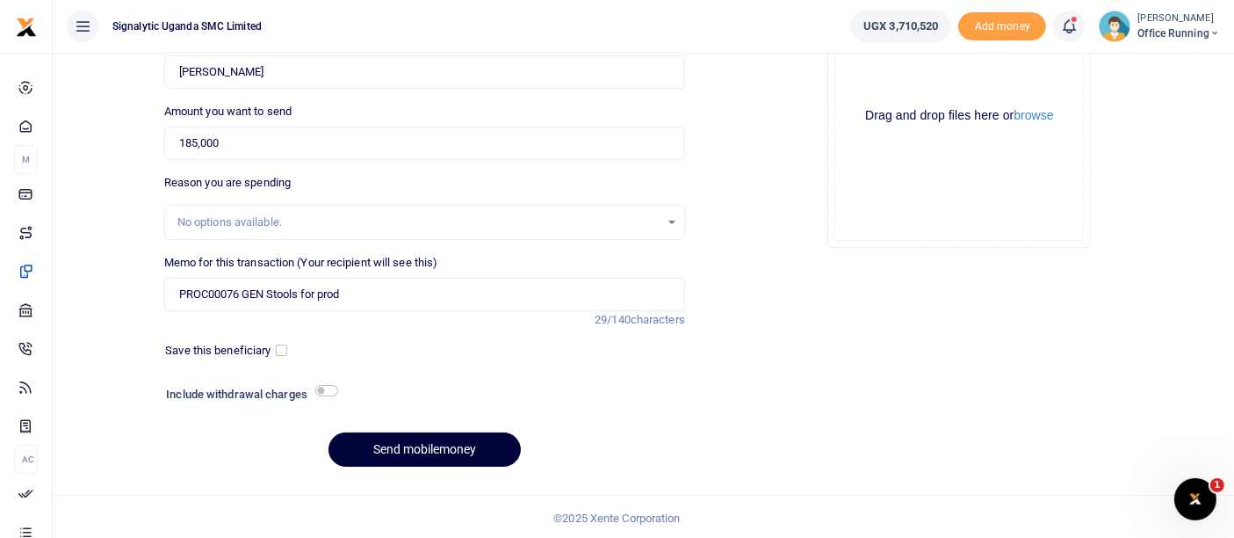
click at [445, 450] on button "Send mobilemoney" at bounding box center [425, 449] width 192 height 34
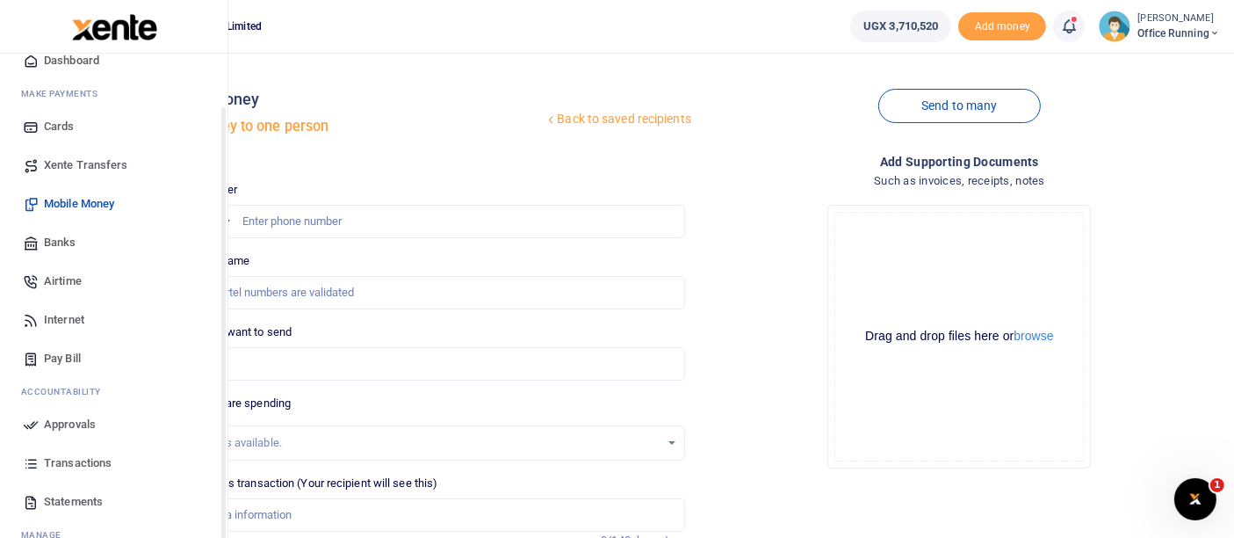
scroll to position [127, 0]
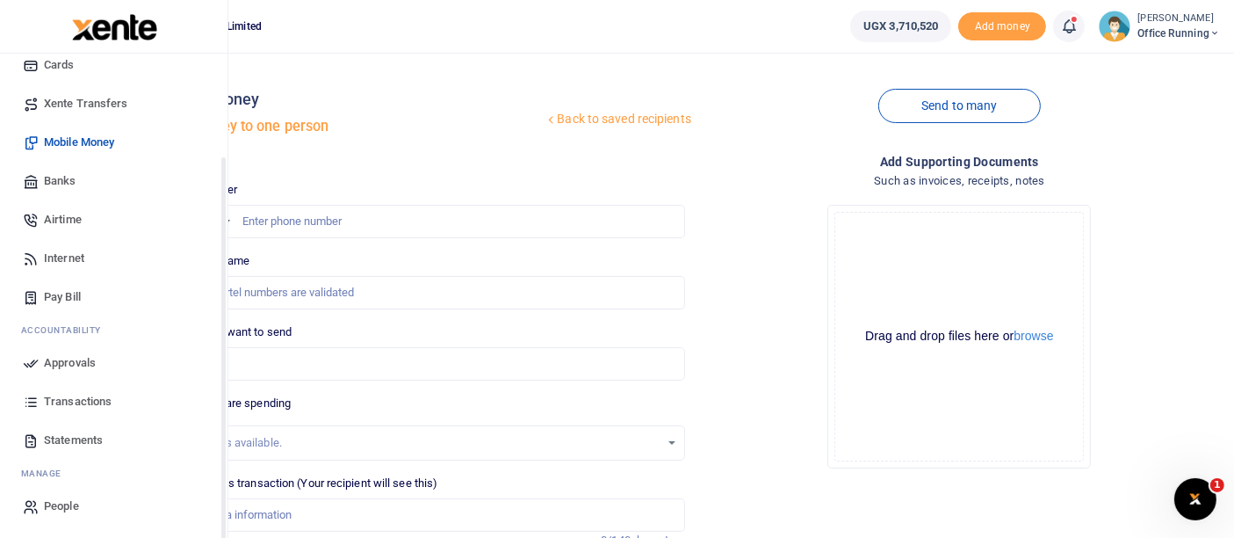
click at [86, 369] on span "Approvals" at bounding box center [70, 363] width 52 height 18
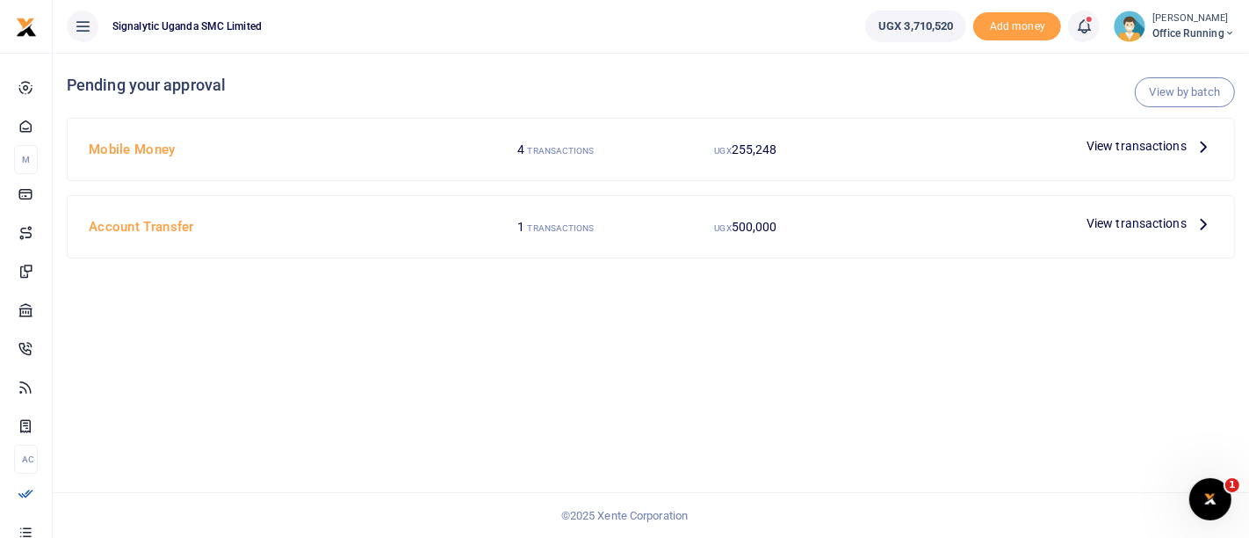
click at [1182, 147] on span "View transactions" at bounding box center [1137, 145] width 100 height 19
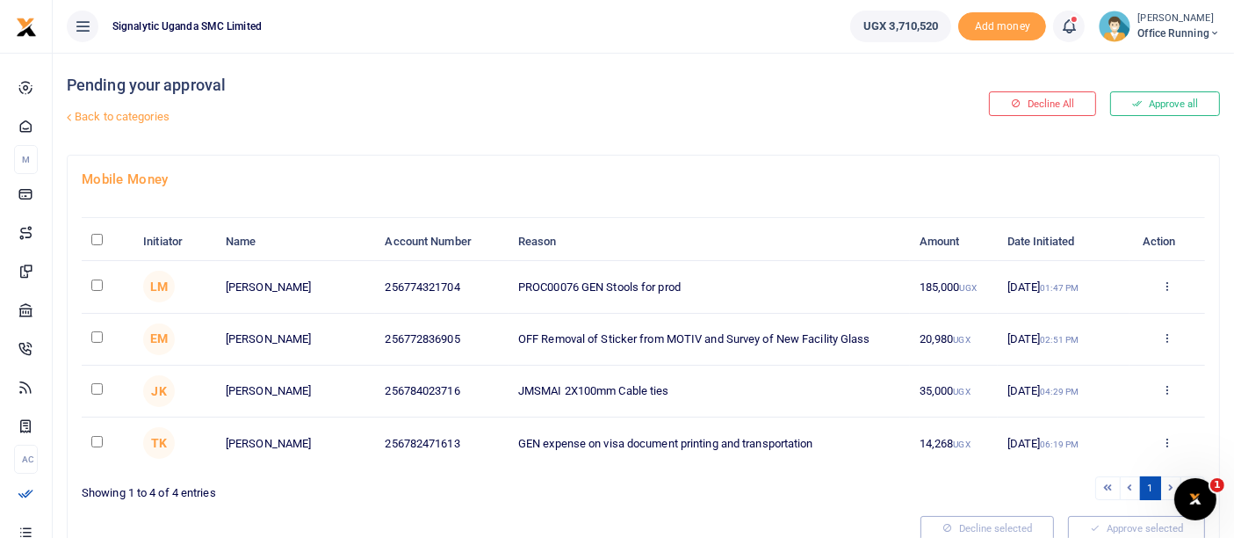
click at [1165, 270] on td "Approve Decline Details" at bounding box center [1168, 287] width 76 height 52
click at [1169, 286] on icon at bounding box center [1166, 285] width 11 height 12
click at [1133, 307] on link "Approve" at bounding box center [1103, 314] width 139 height 25
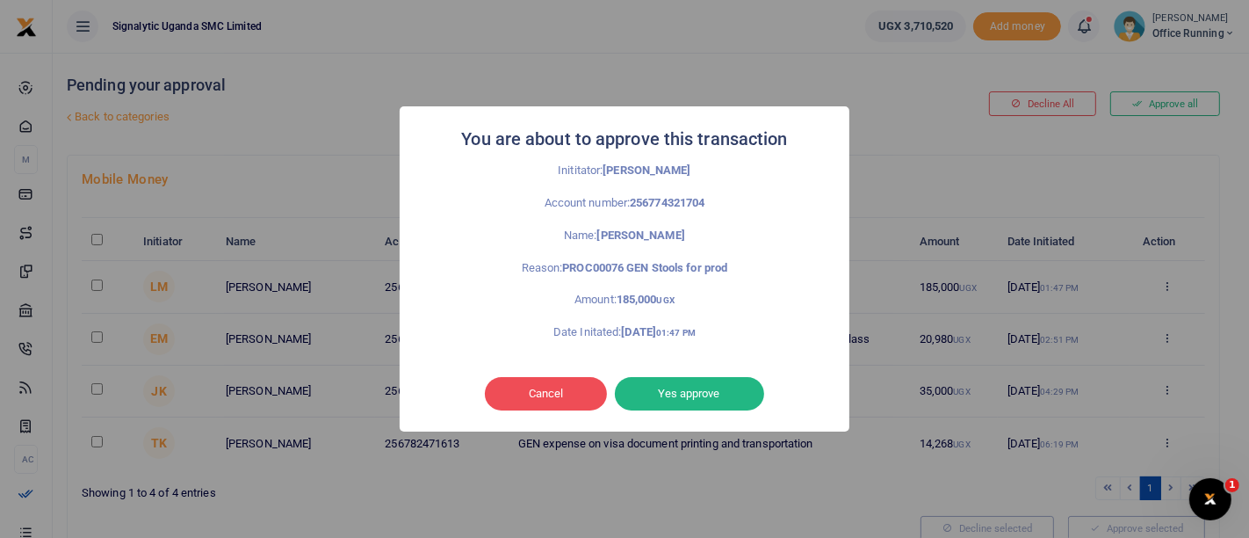
click at [710, 385] on button "Yes approve" at bounding box center [689, 393] width 149 height 33
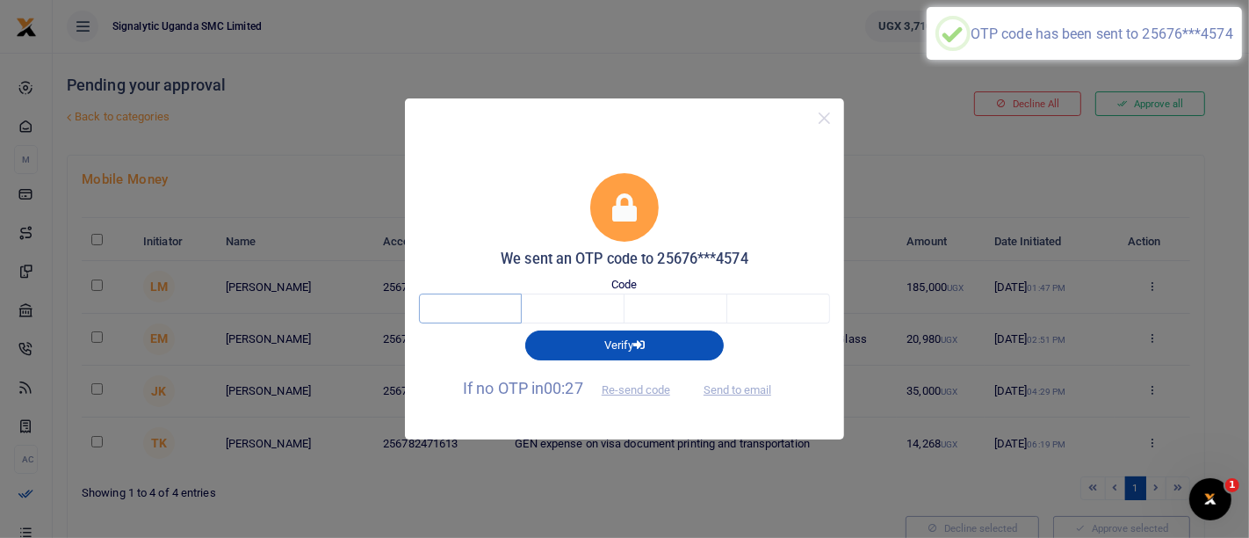
click at [446, 301] on input "text" at bounding box center [470, 308] width 103 height 30
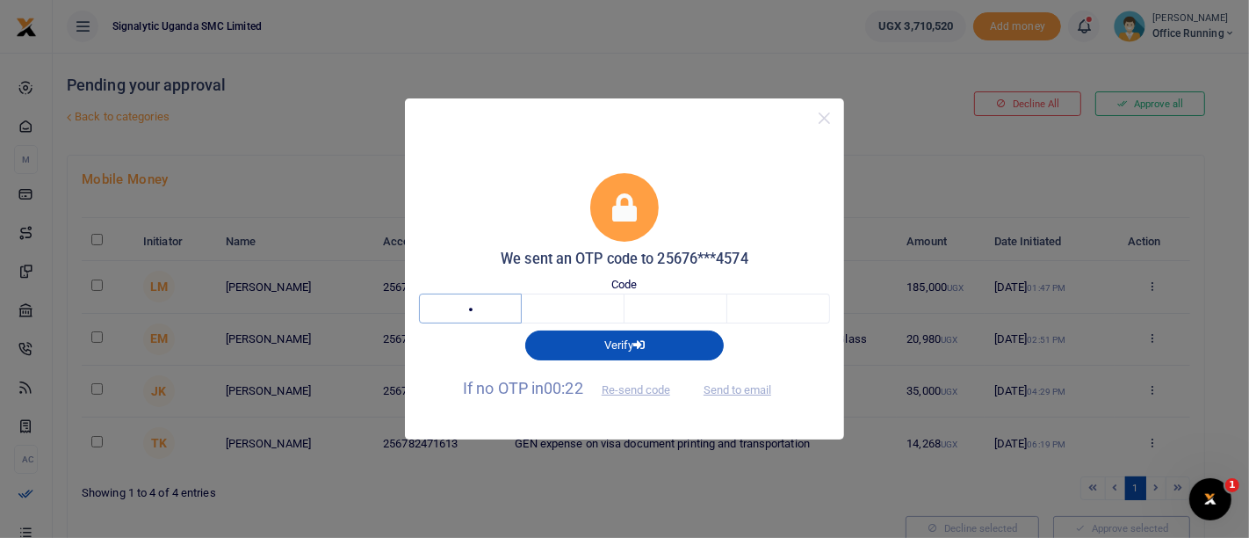
type input "8"
type input "3"
type input "9"
type input "8"
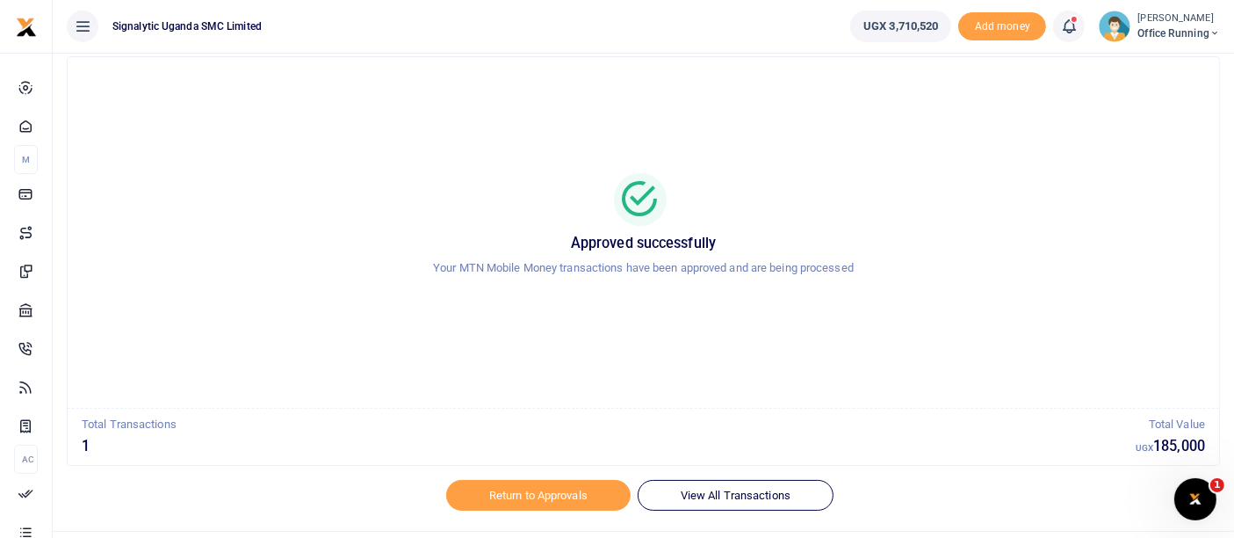
scroll to position [80, 0]
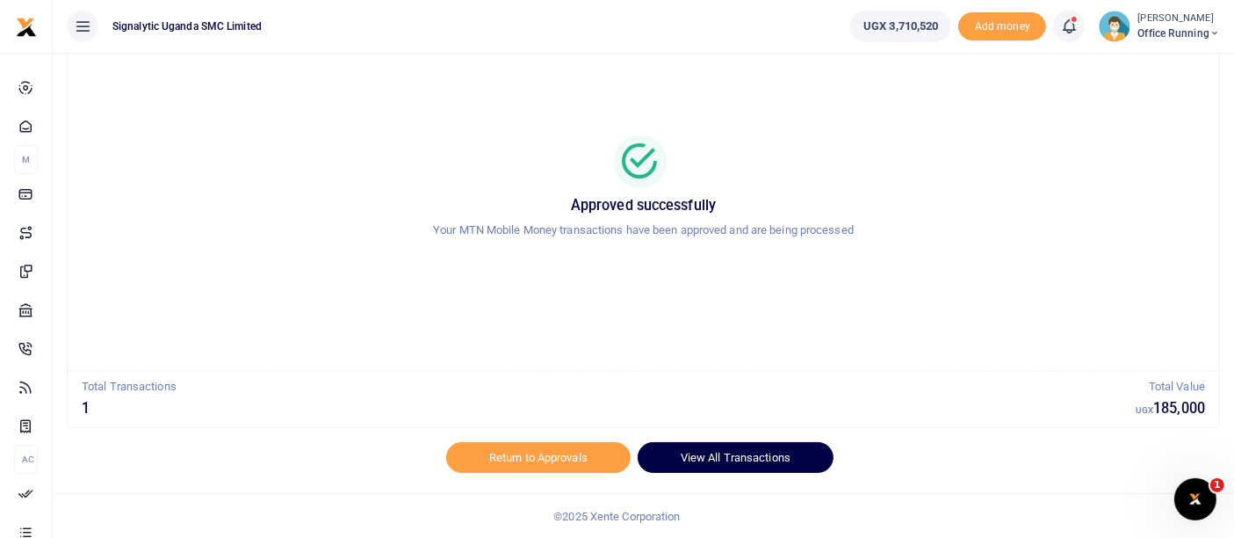
click at [680, 458] on link "View All Transactions" at bounding box center [736, 457] width 196 height 30
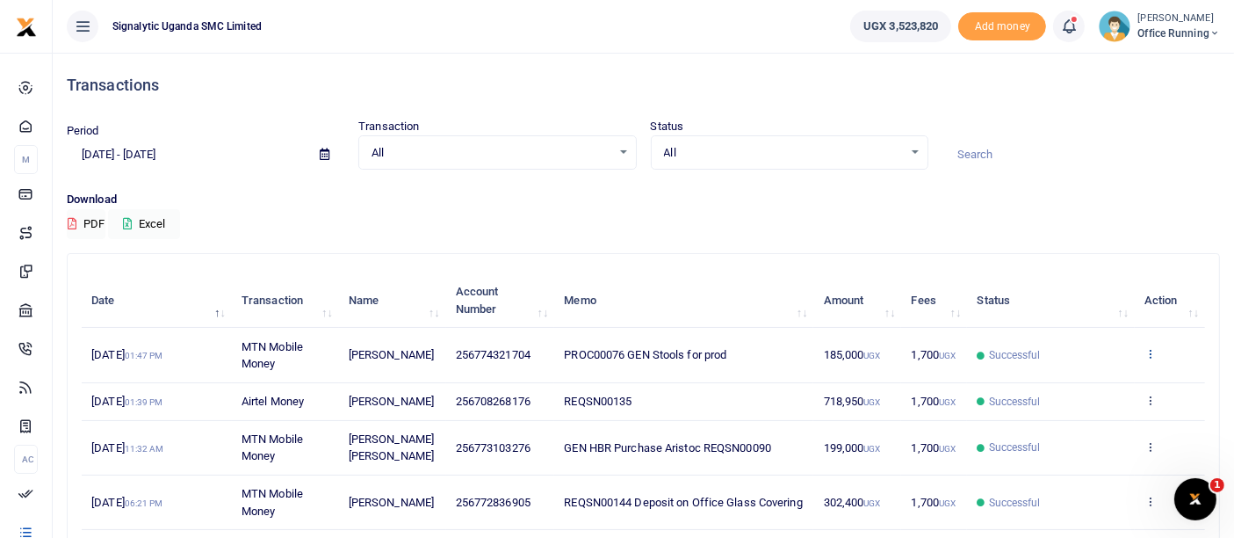
click at [1149, 347] on icon at bounding box center [1150, 353] width 11 height 12
click at [1127, 378] on link "View details" at bounding box center [1086, 383] width 139 height 25
